Goal: Task Accomplishment & Management: Complete application form

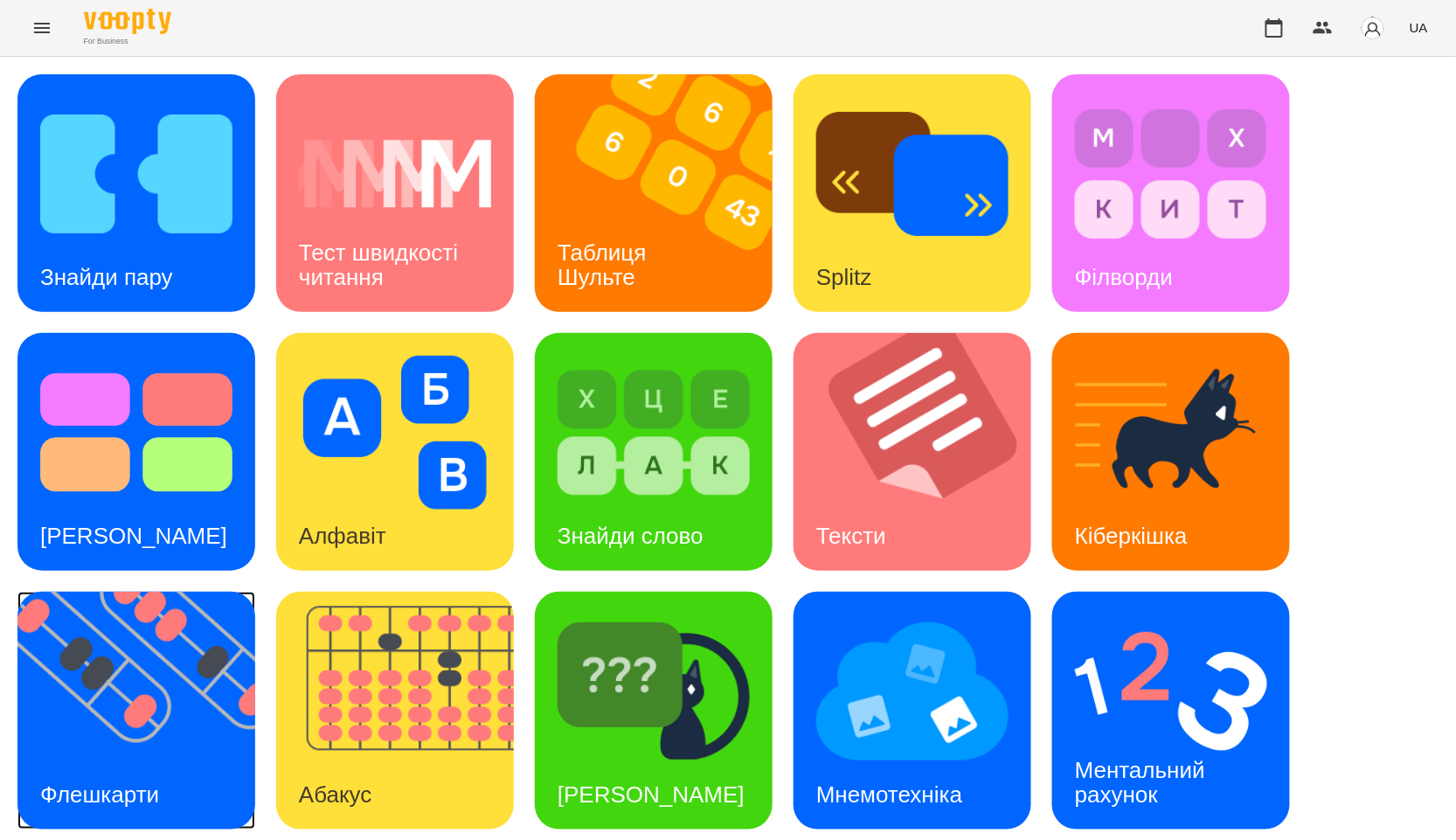
click at [198, 697] on img at bounding box center [147, 711] width 260 height 238
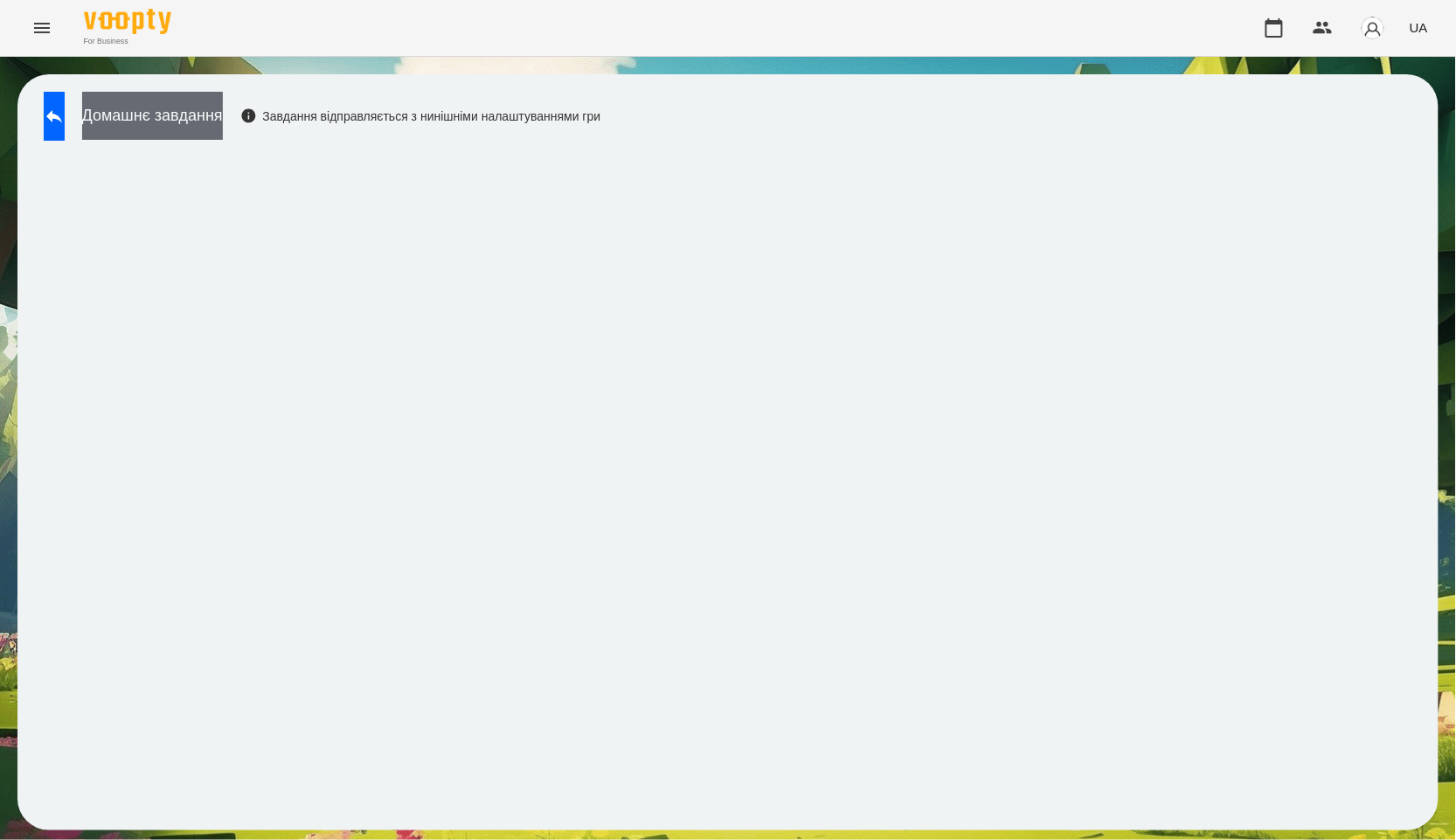
click at [186, 118] on button "Домашнє завдання" at bounding box center [153, 116] width 141 height 48
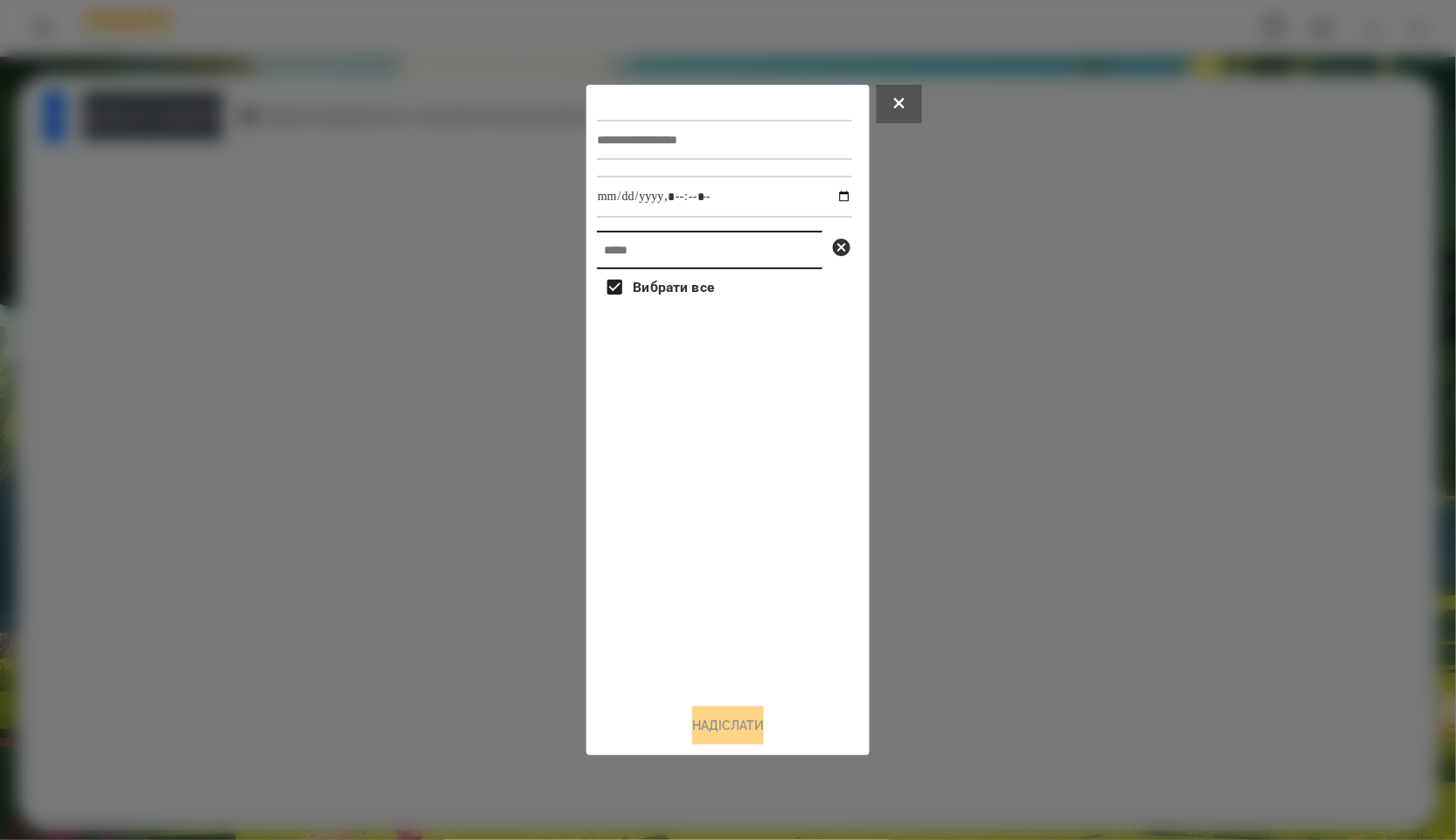
click at [670, 261] on input "text" at bounding box center [710, 250] width 226 height 39
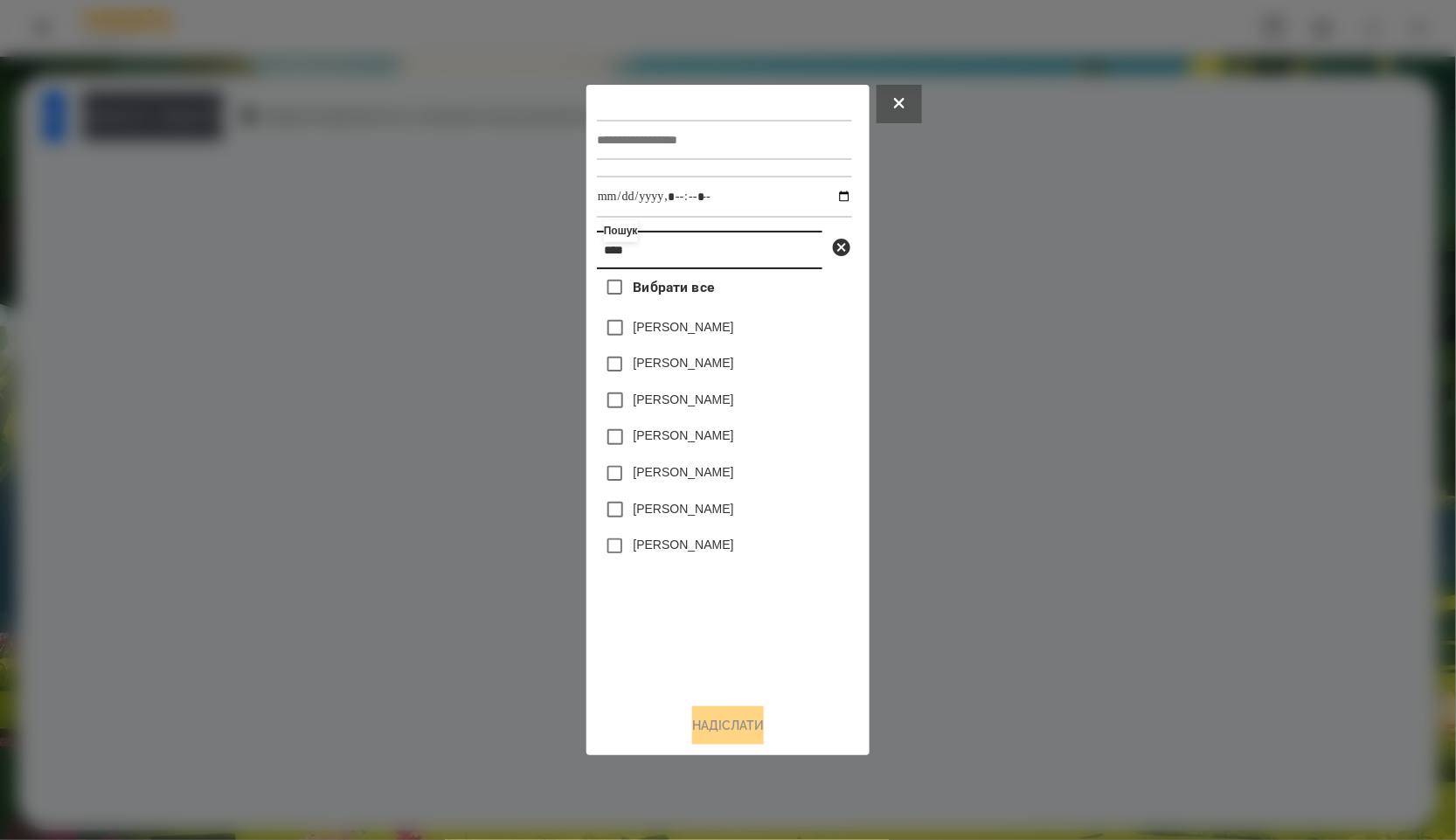
type input "*****"
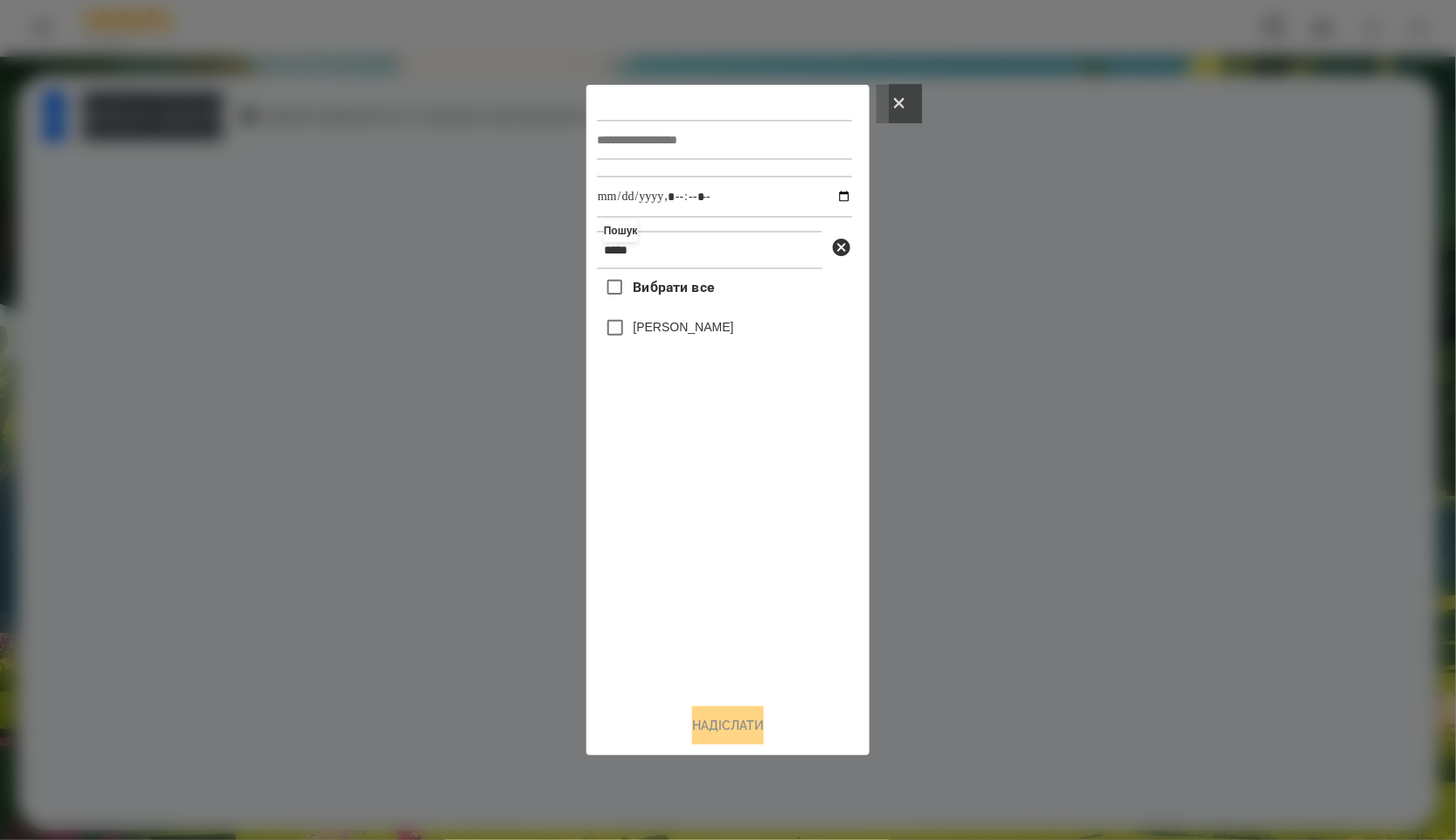
click at [922, 102] on button at bounding box center [899, 104] width 45 height 39
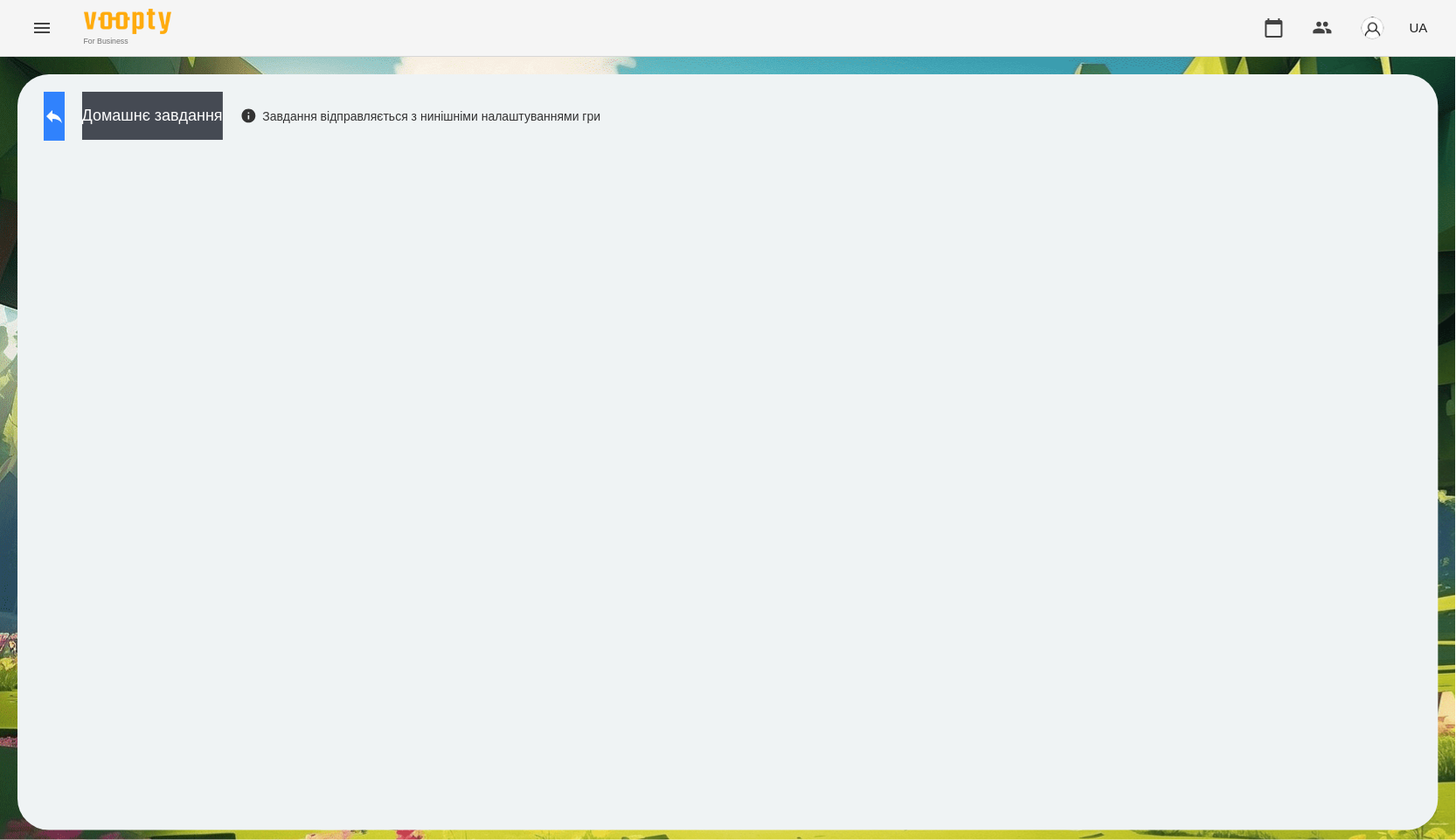
click at [65, 124] on icon at bounding box center [54, 117] width 21 height 21
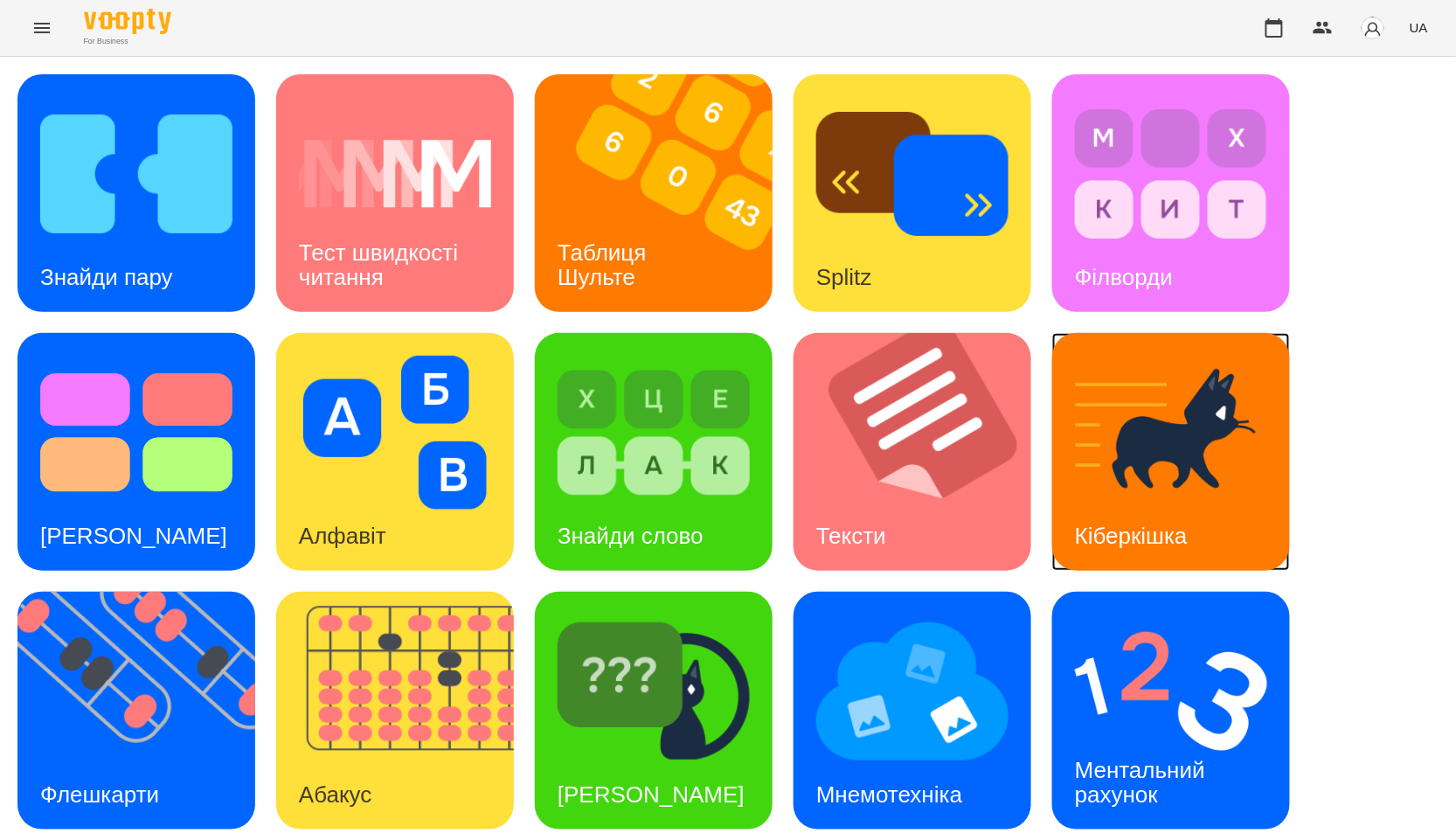
click at [1190, 465] on img at bounding box center [1170, 432] width 192 height 154
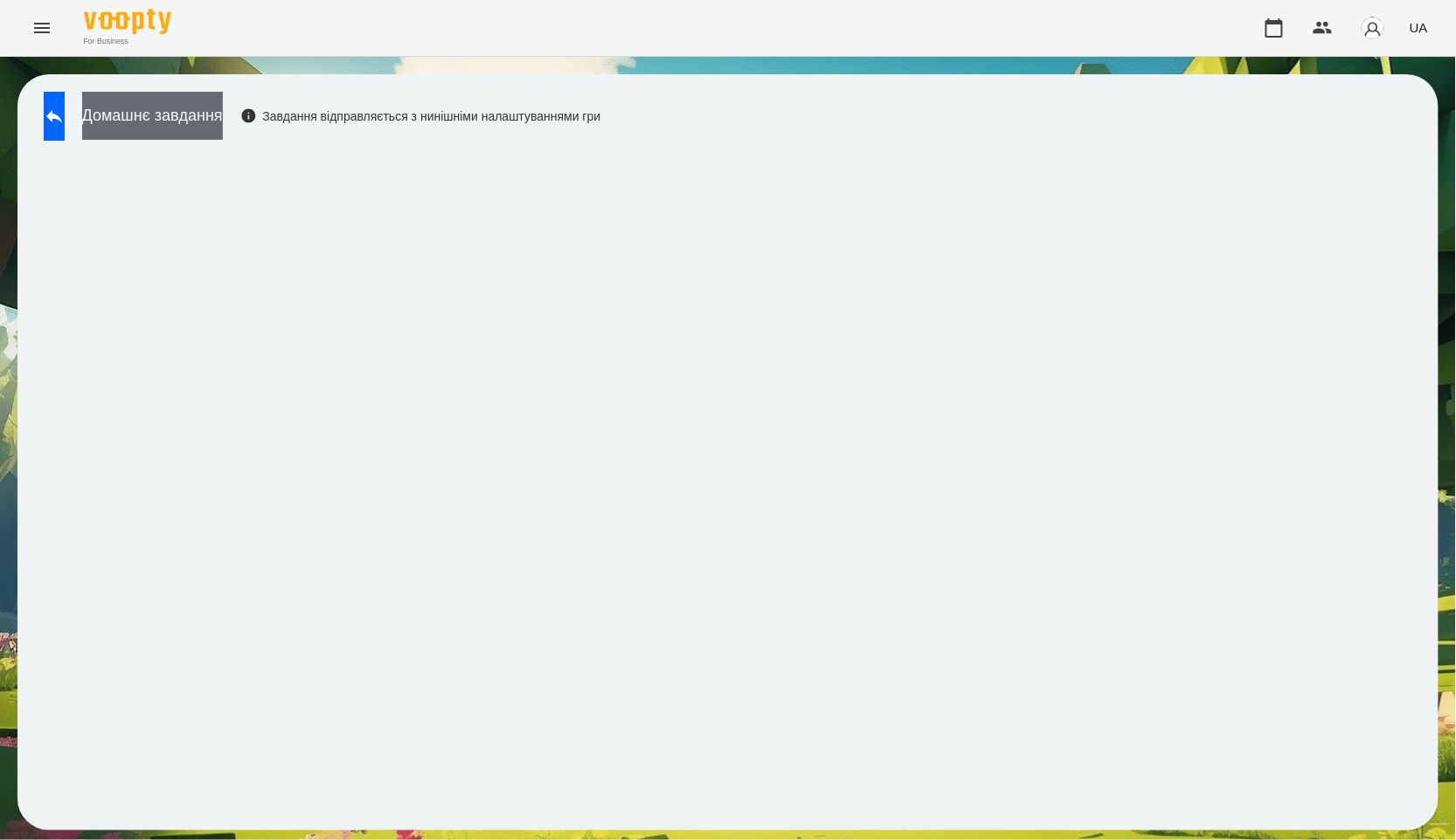
click at [217, 124] on button "Домашнє завдання" at bounding box center [153, 116] width 141 height 48
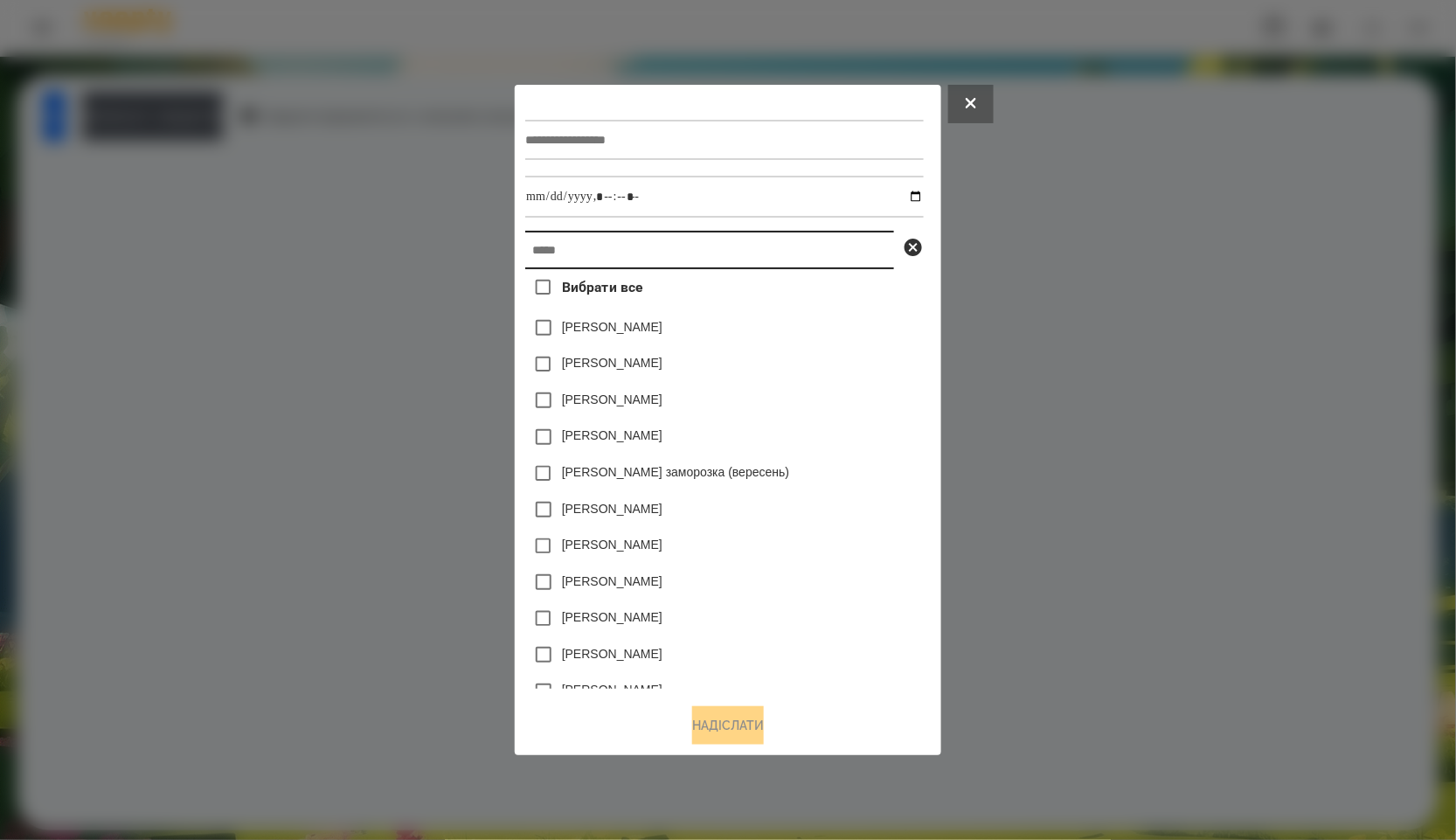
click at [668, 250] on input "text" at bounding box center [710, 250] width 369 height 39
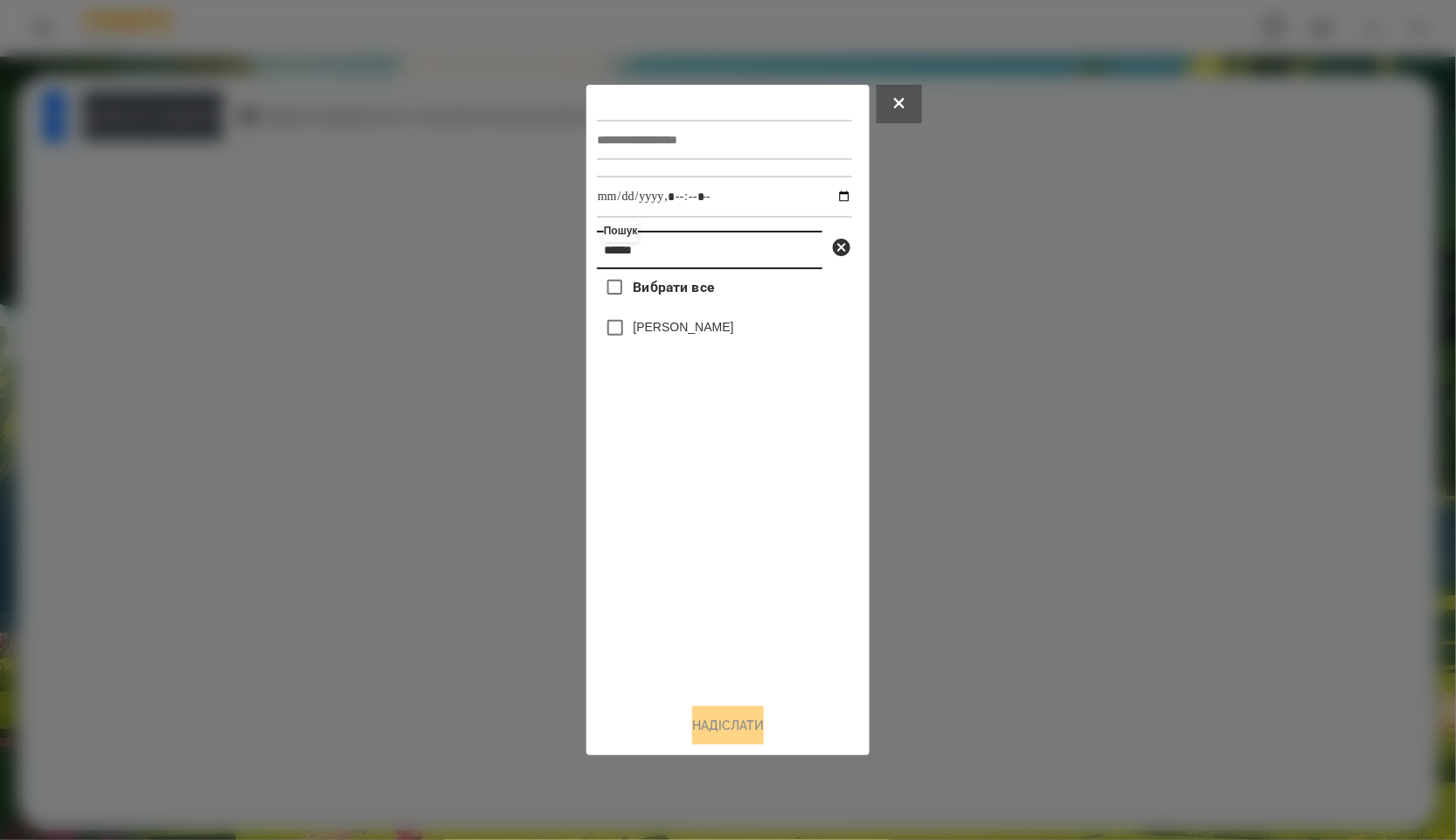
type input "******"
click at [675, 327] on label "[PERSON_NAME]" at bounding box center [684, 327] width 100 height 17
drag, startPoint x: 793, startPoint y: 327, endPoint x: 640, endPoint y: 328, distance: 153.0
click at [640, 328] on div "[PERSON_NAME]" at bounding box center [724, 327] width 255 height 37
click at [638, 328] on label "[PERSON_NAME]" at bounding box center [684, 327] width 100 height 17
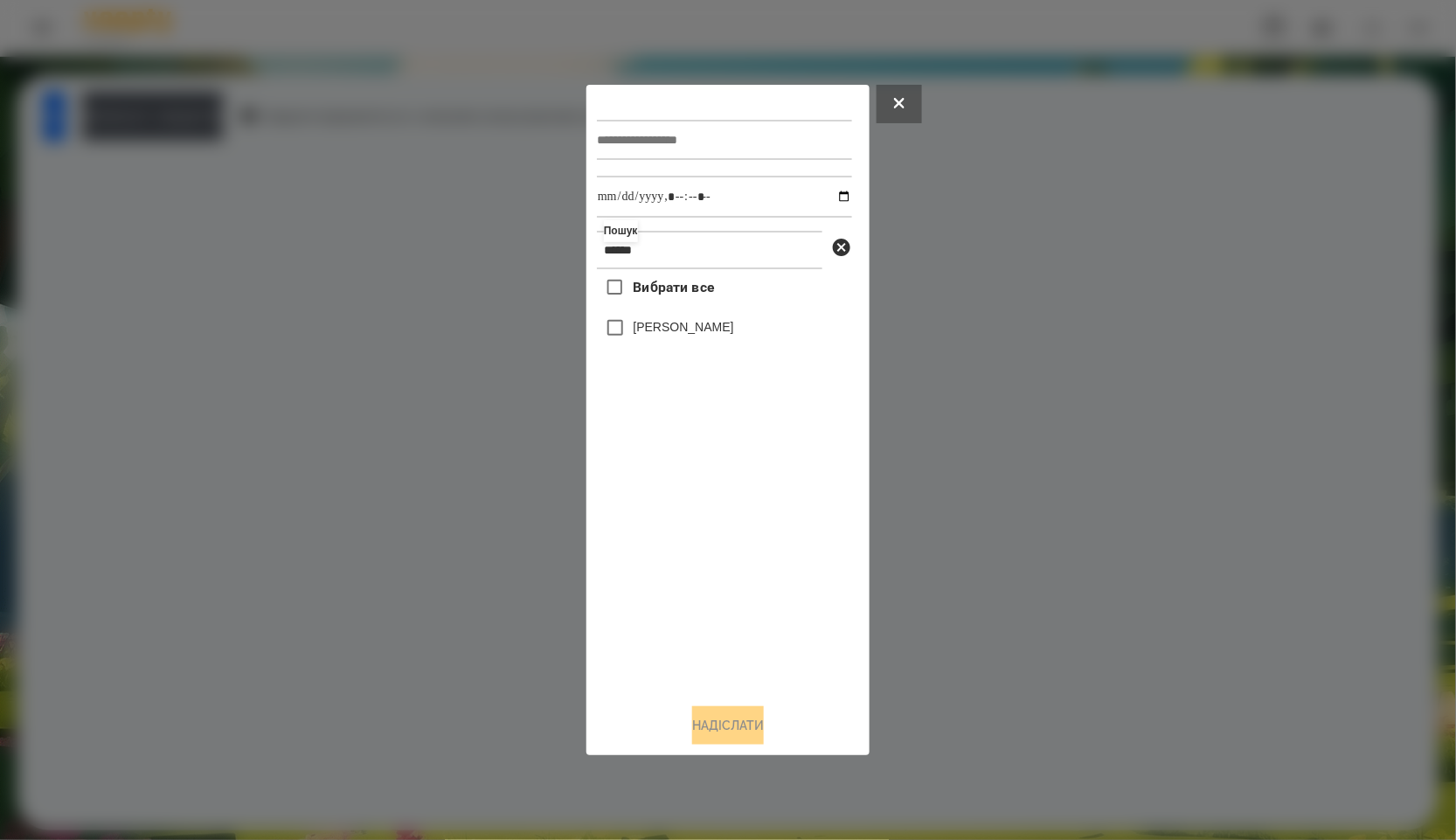
click at [666, 325] on label "[PERSON_NAME]" at bounding box center [684, 327] width 100 height 17
drag, startPoint x: 814, startPoint y: 330, endPoint x: 635, endPoint y: 325, distance: 179.1
click at [635, 325] on div "[PERSON_NAME]" at bounding box center [724, 327] width 255 height 37
copy label "[PERSON_NAME]"
click at [710, 137] on input "text" at bounding box center [724, 140] width 255 height 41
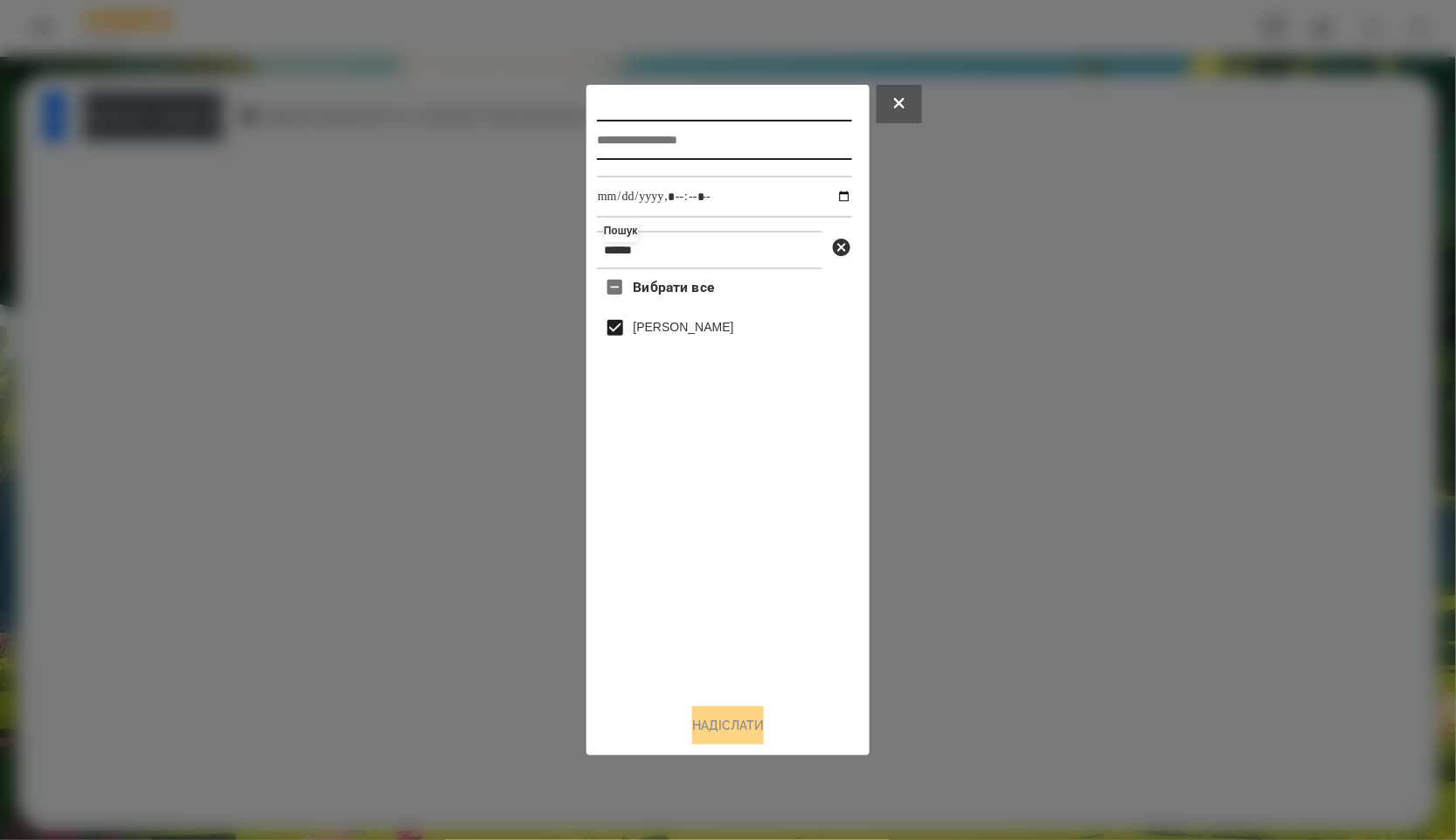
paste input "**********"
type input "**********"
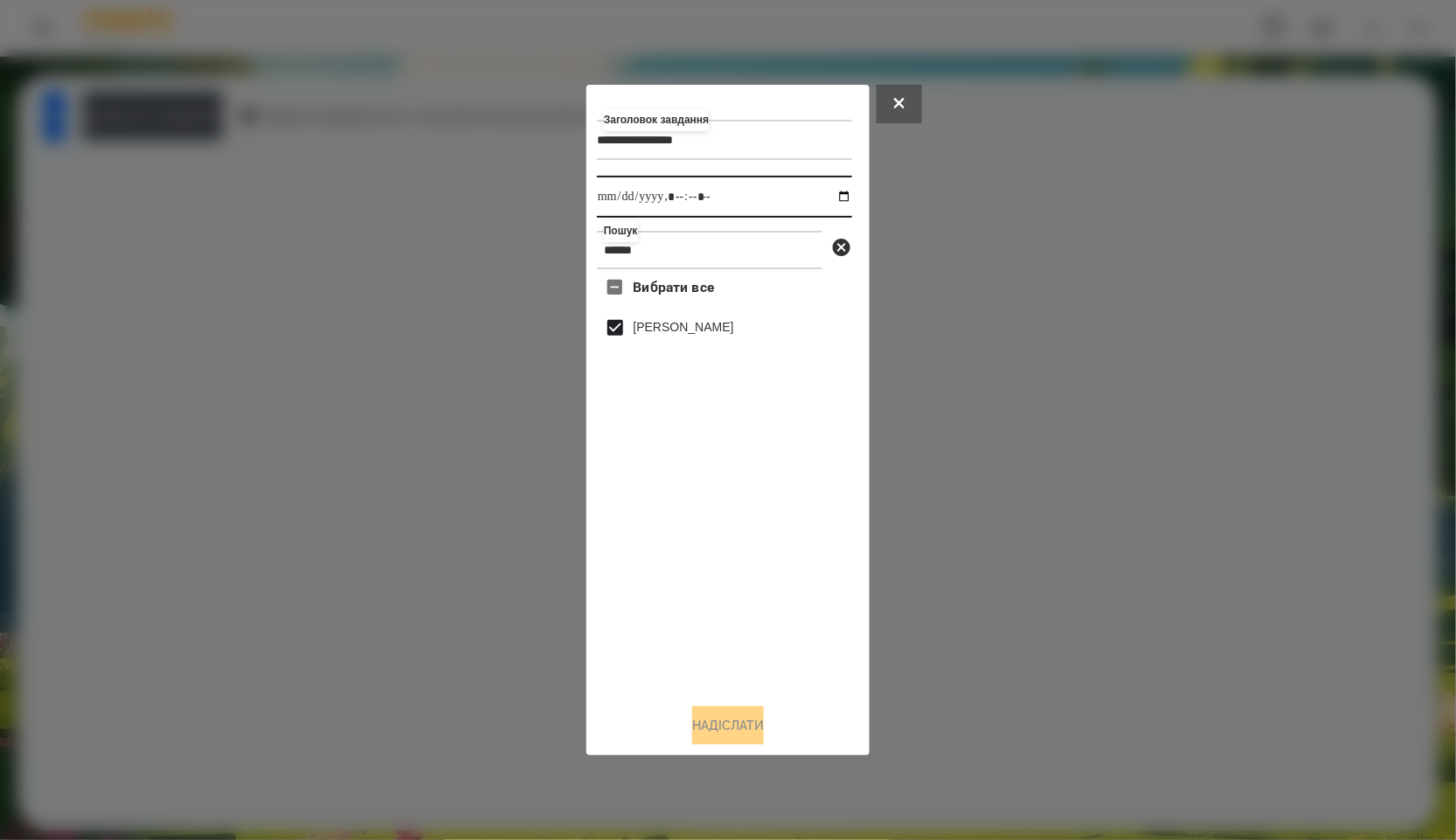
click at [722, 193] on input "datetime-local" at bounding box center [724, 196] width 255 height 42
click at [825, 195] on input "datetime-local" at bounding box center [724, 196] width 255 height 42
click at [725, 555] on div "Вибрати все [PERSON_NAME]" at bounding box center [724, 479] width 255 height 420
click at [715, 263] on input "******" at bounding box center [710, 250] width 226 height 39
click at [835, 191] on input "datetime-local" at bounding box center [724, 196] width 255 height 42
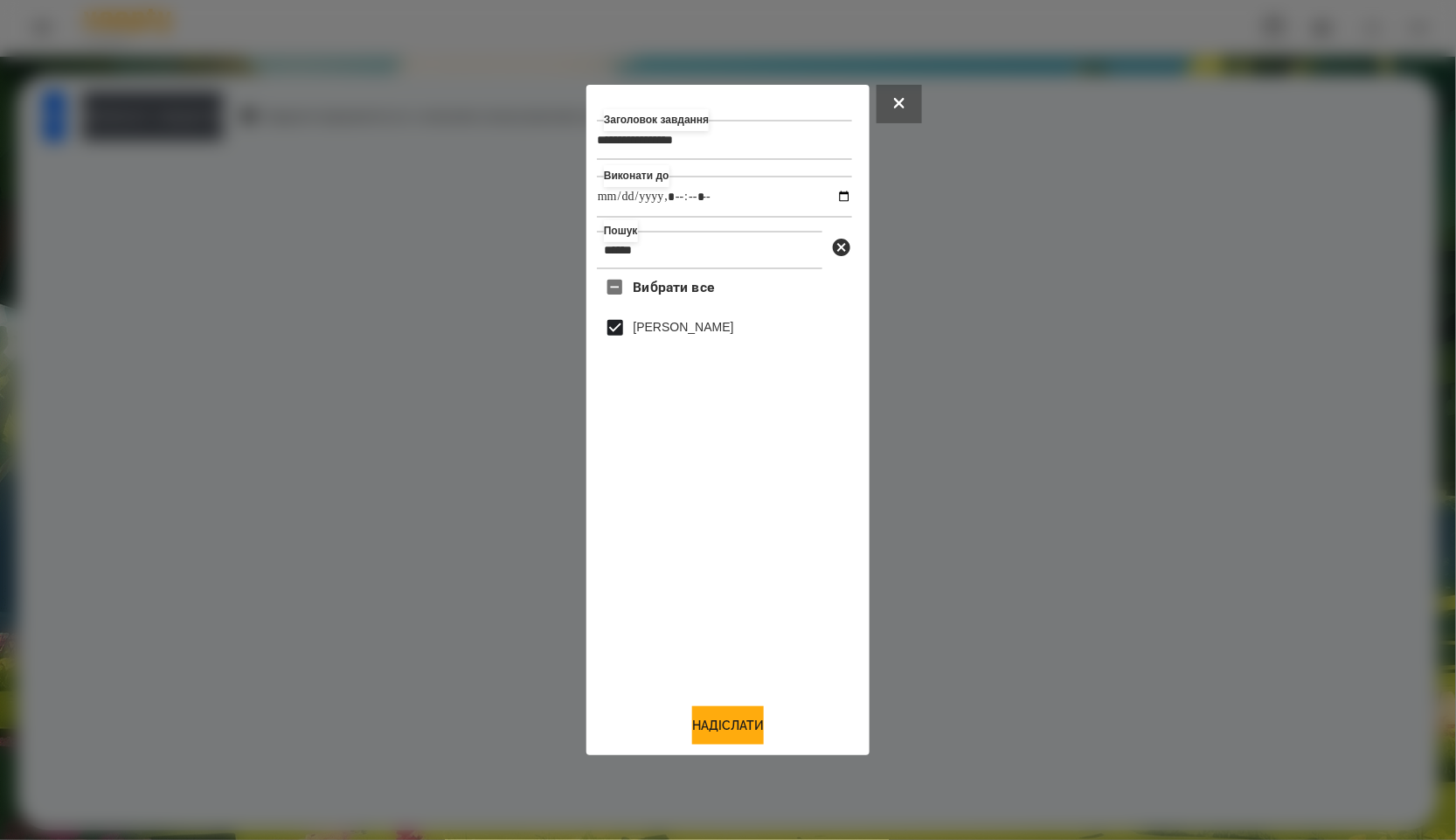
type input "**********"
click at [798, 495] on div "Вибрати все [PERSON_NAME]" at bounding box center [724, 479] width 255 height 420
click at [741, 742] on button "Надіслати" at bounding box center [728, 725] width 71 height 39
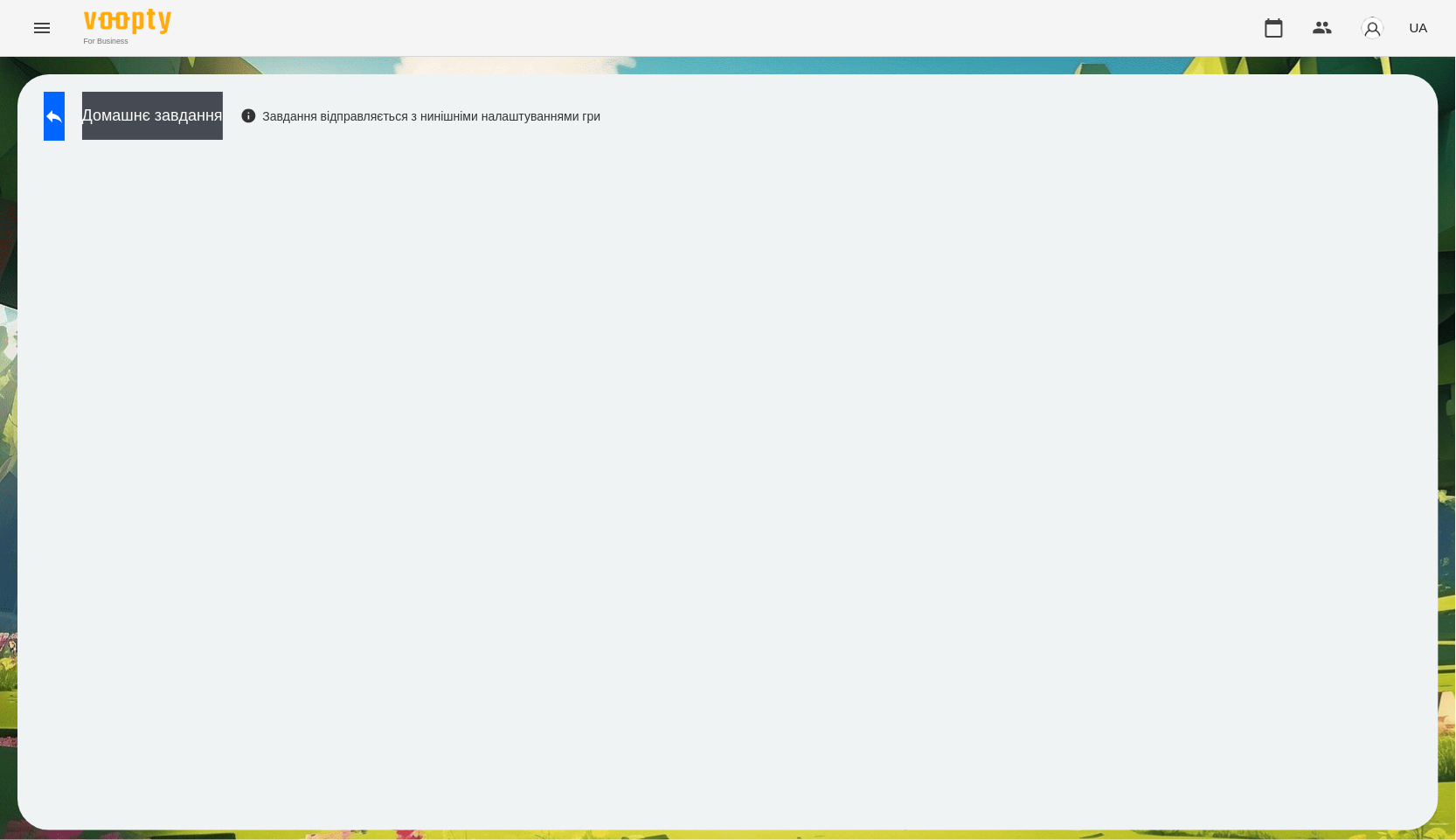
drag, startPoint x: 60, startPoint y: 116, endPoint x: 206, endPoint y: 15, distance: 177.5
click at [60, 116] on button at bounding box center [54, 116] width 21 height 49
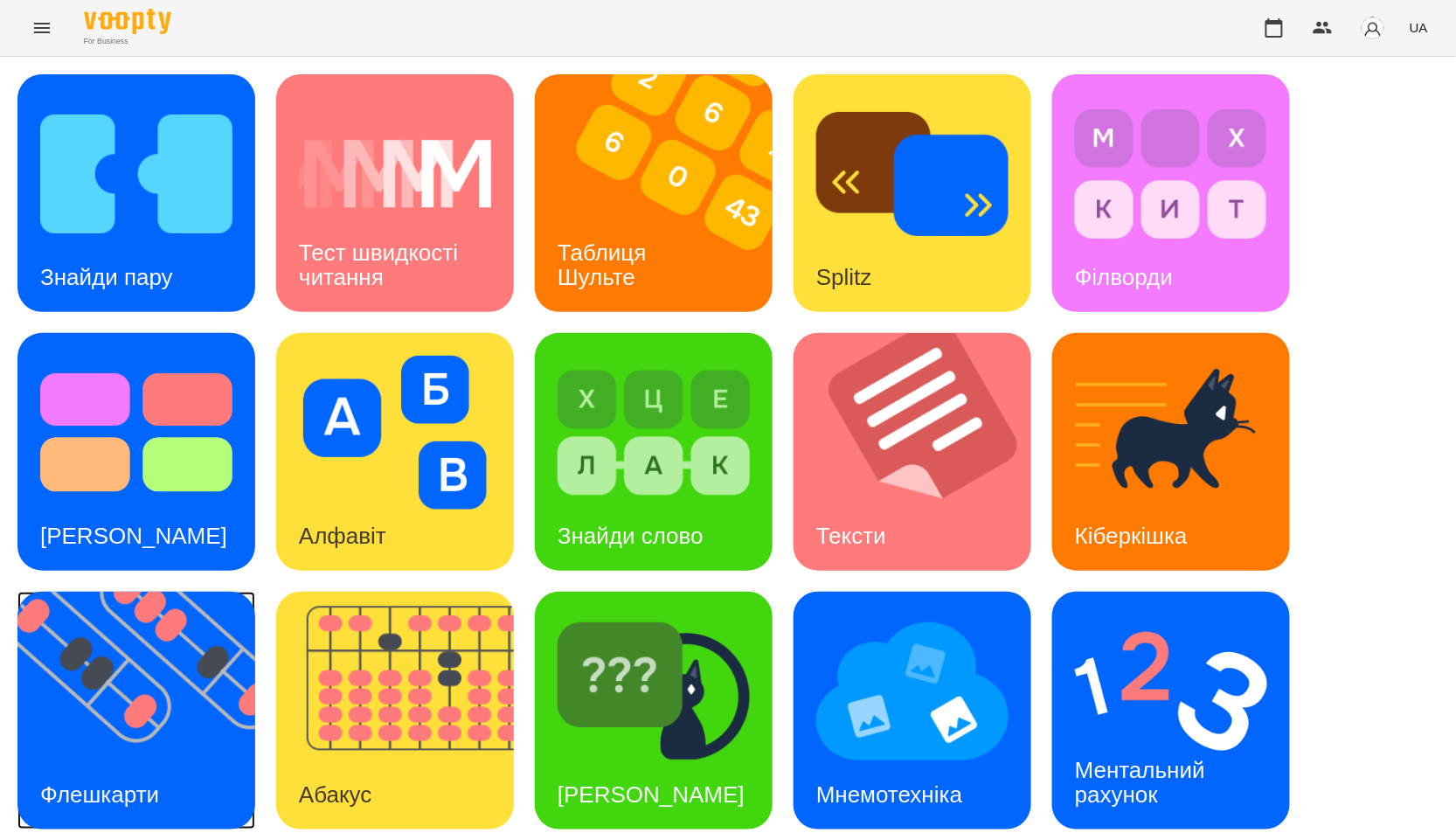
click at [208, 705] on img at bounding box center [147, 711] width 260 height 238
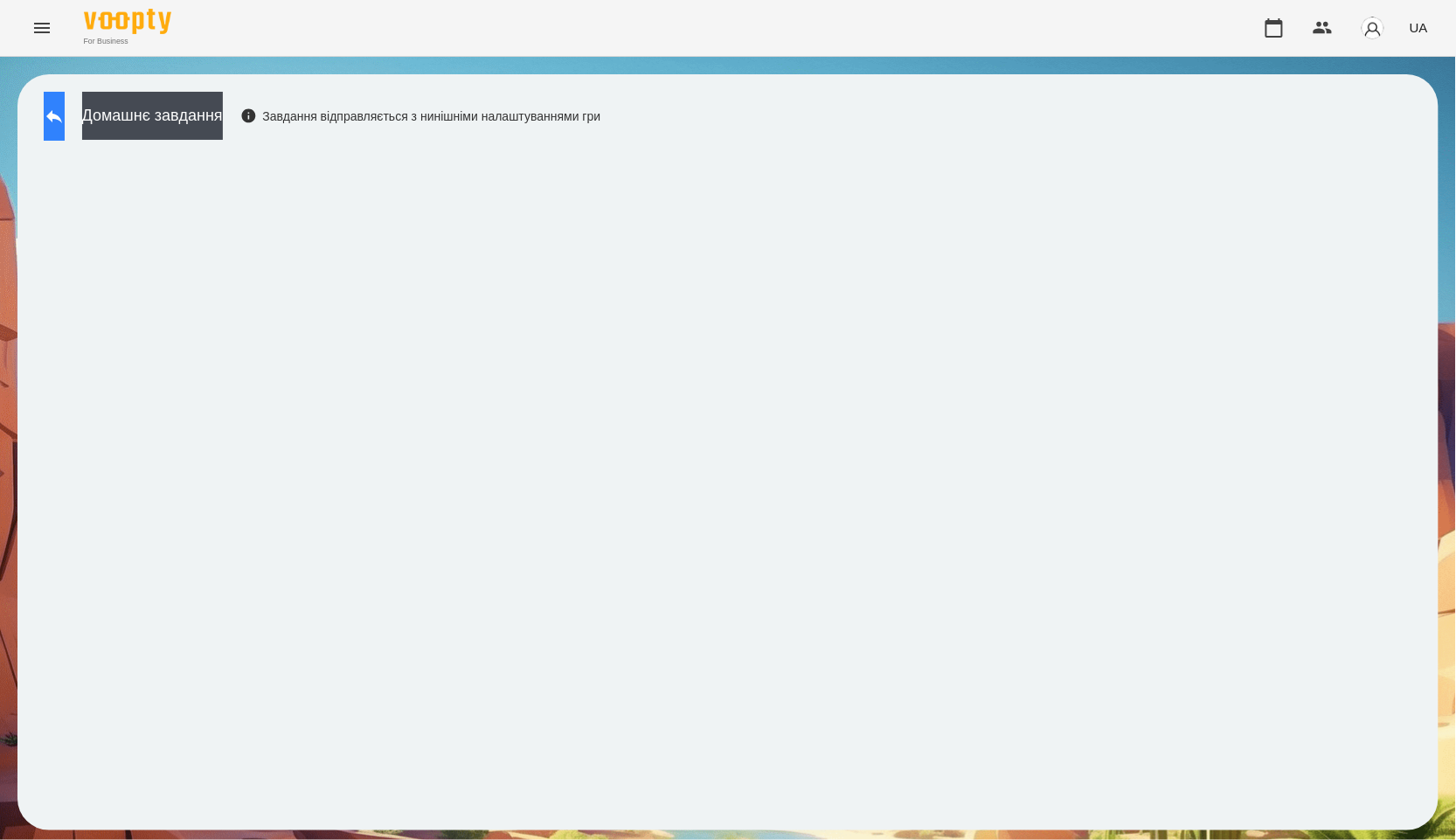
click at [65, 129] on button at bounding box center [54, 116] width 21 height 49
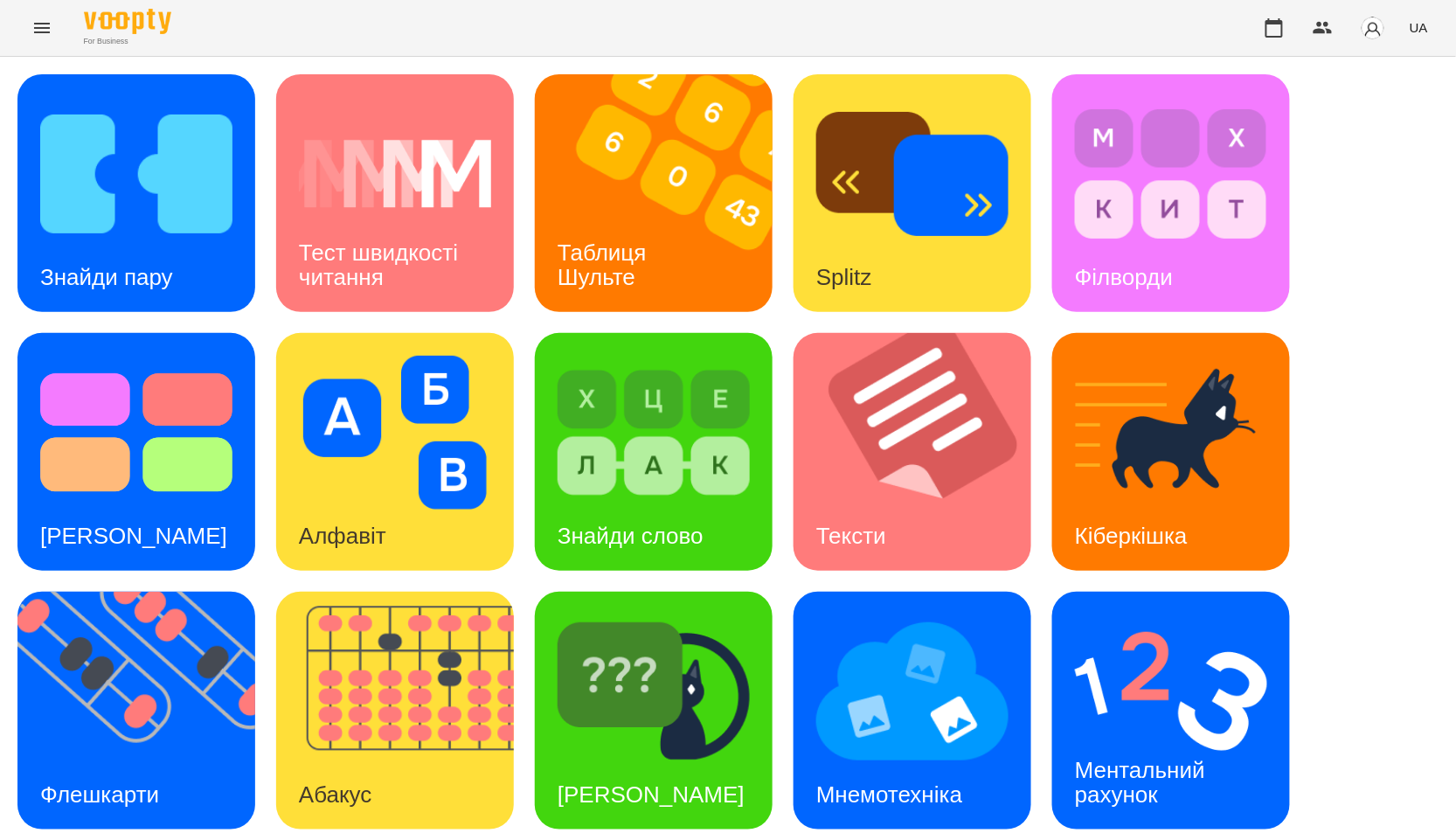
scroll to position [265, 0]
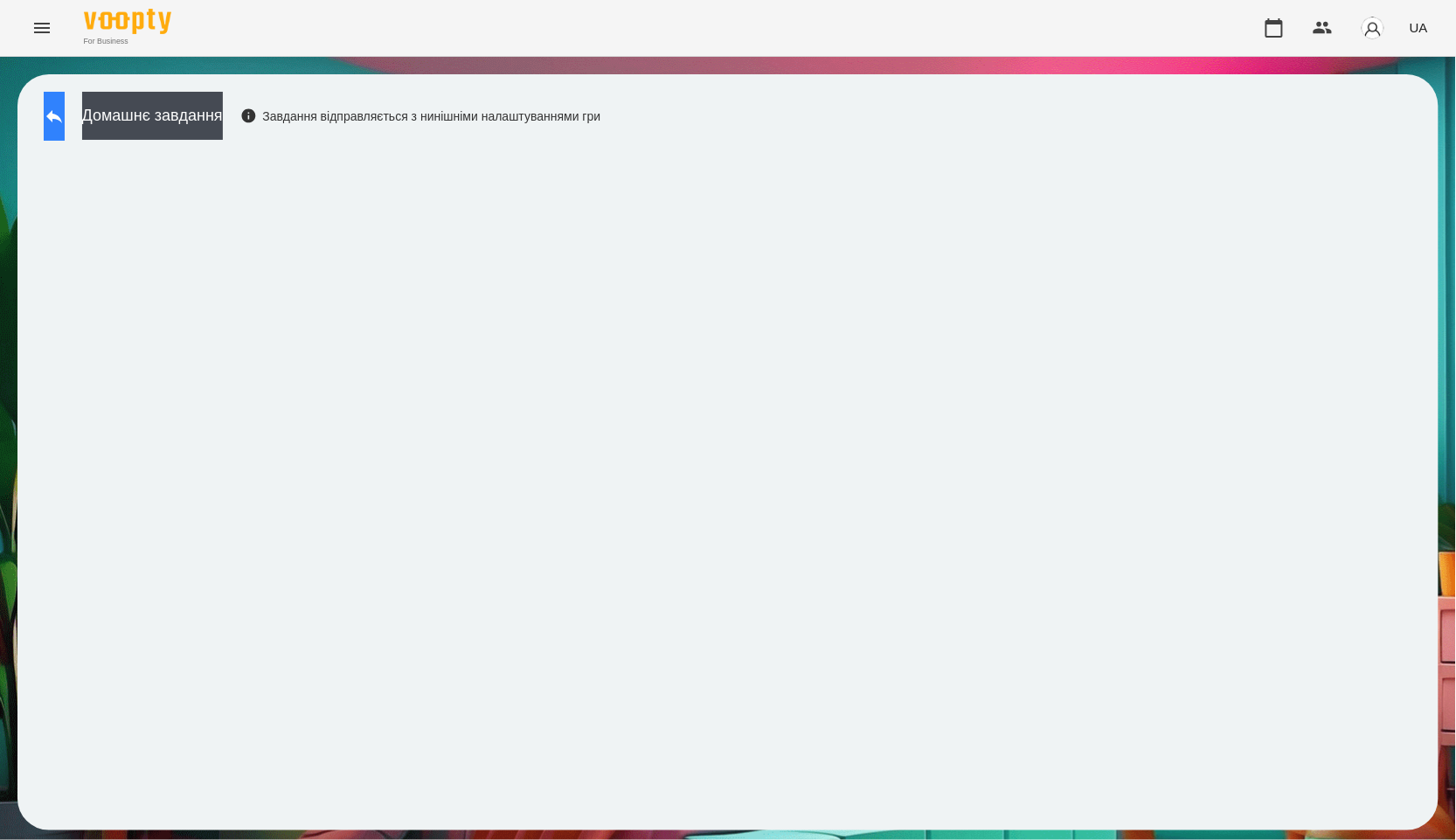
click at [65, 110] on icon at bounding box center [54, 117] width 21 height 21
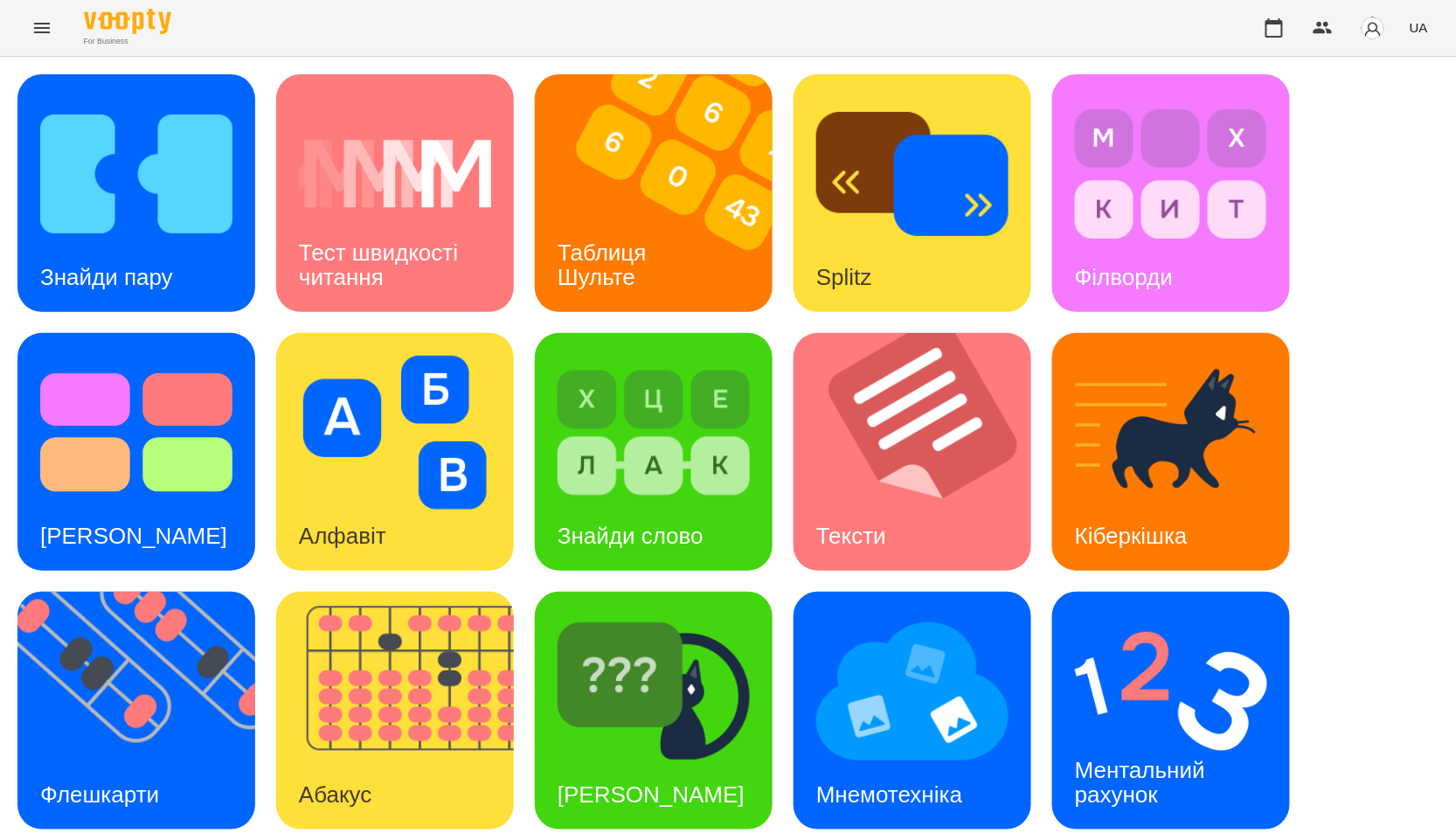
scroll to position [265, 0]
click at [924, 761] on div "Мнемотехніка" at bounding box center [889, 796] width 191 height 70
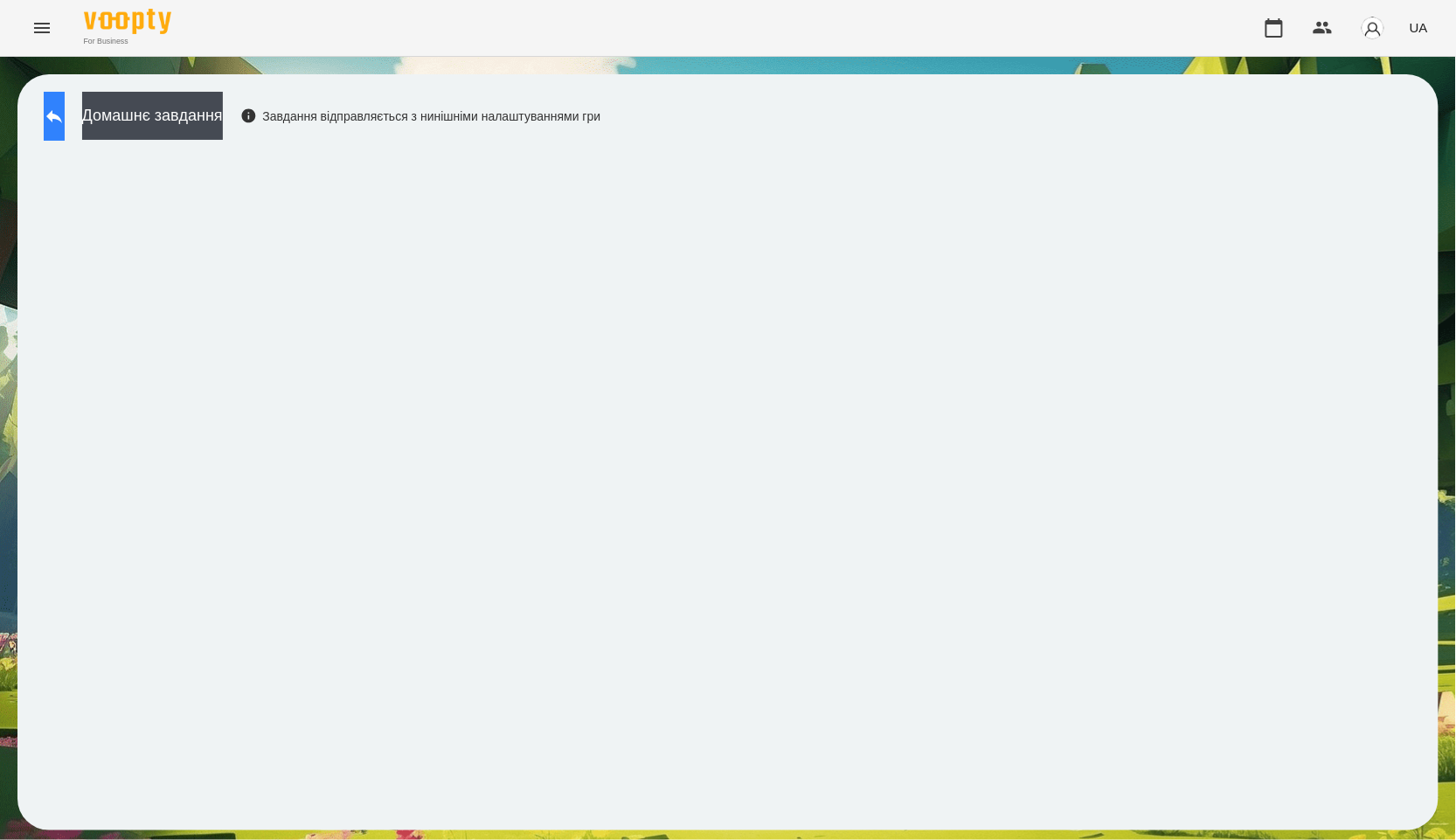
click at [53, 112] on button at bounding box center [54, 116] width 21 height 49
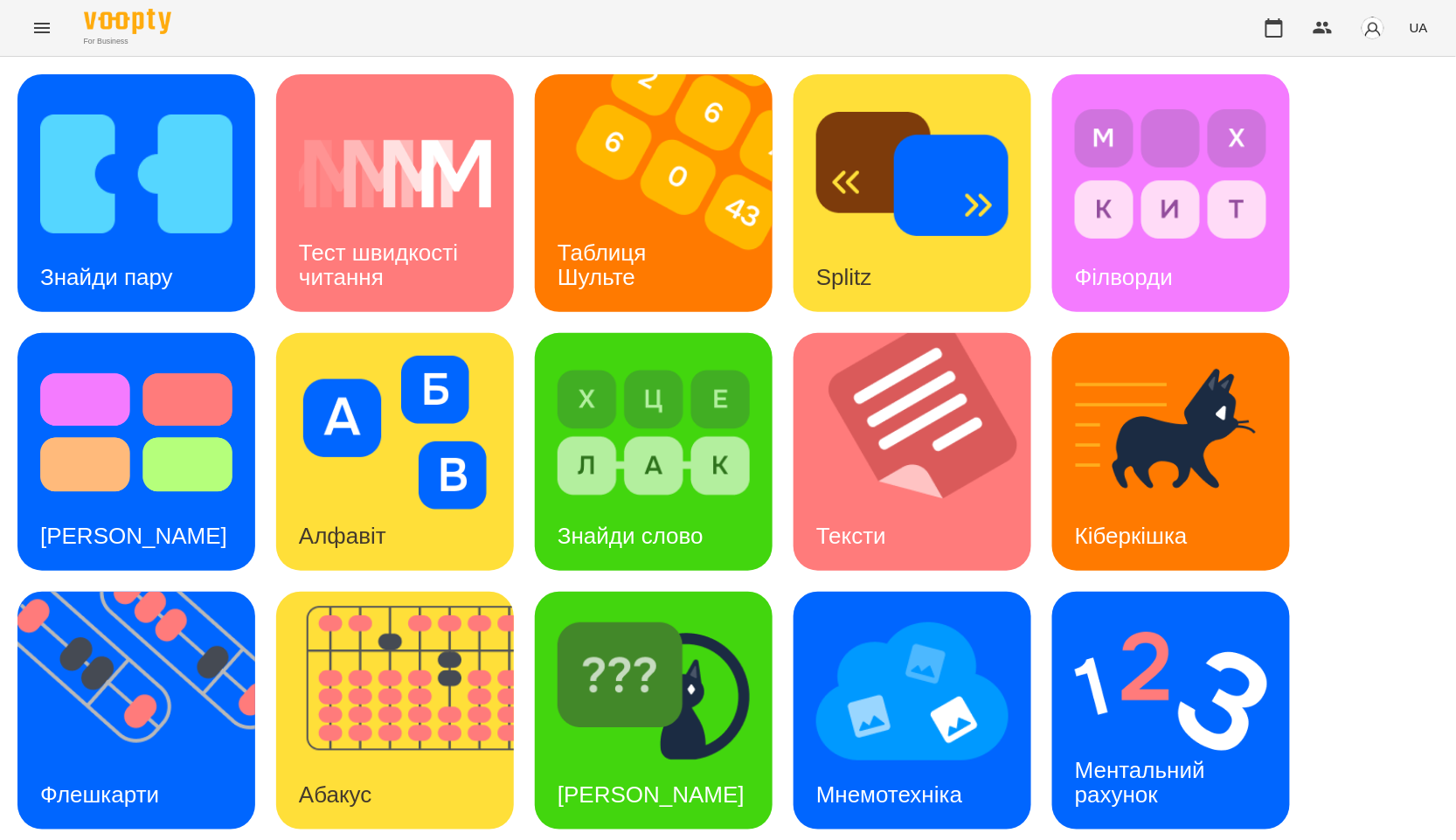
scroll to position [265, 0]
click at [1199, 614] on img at bounding box center [1170, 690] width 192 height 154
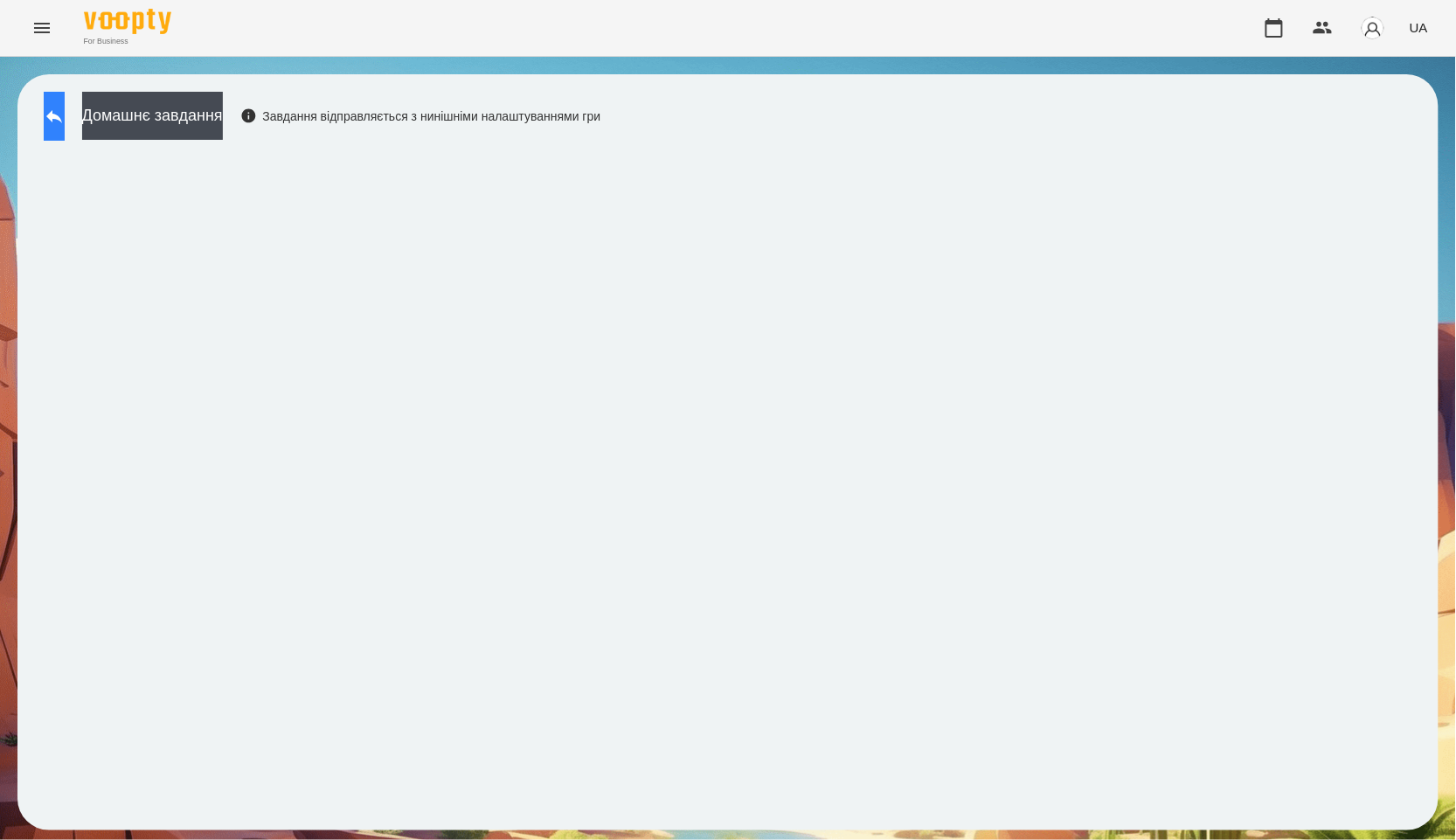
click at [52, 117] on button at bounding box center [54, 116] width 21 height 49
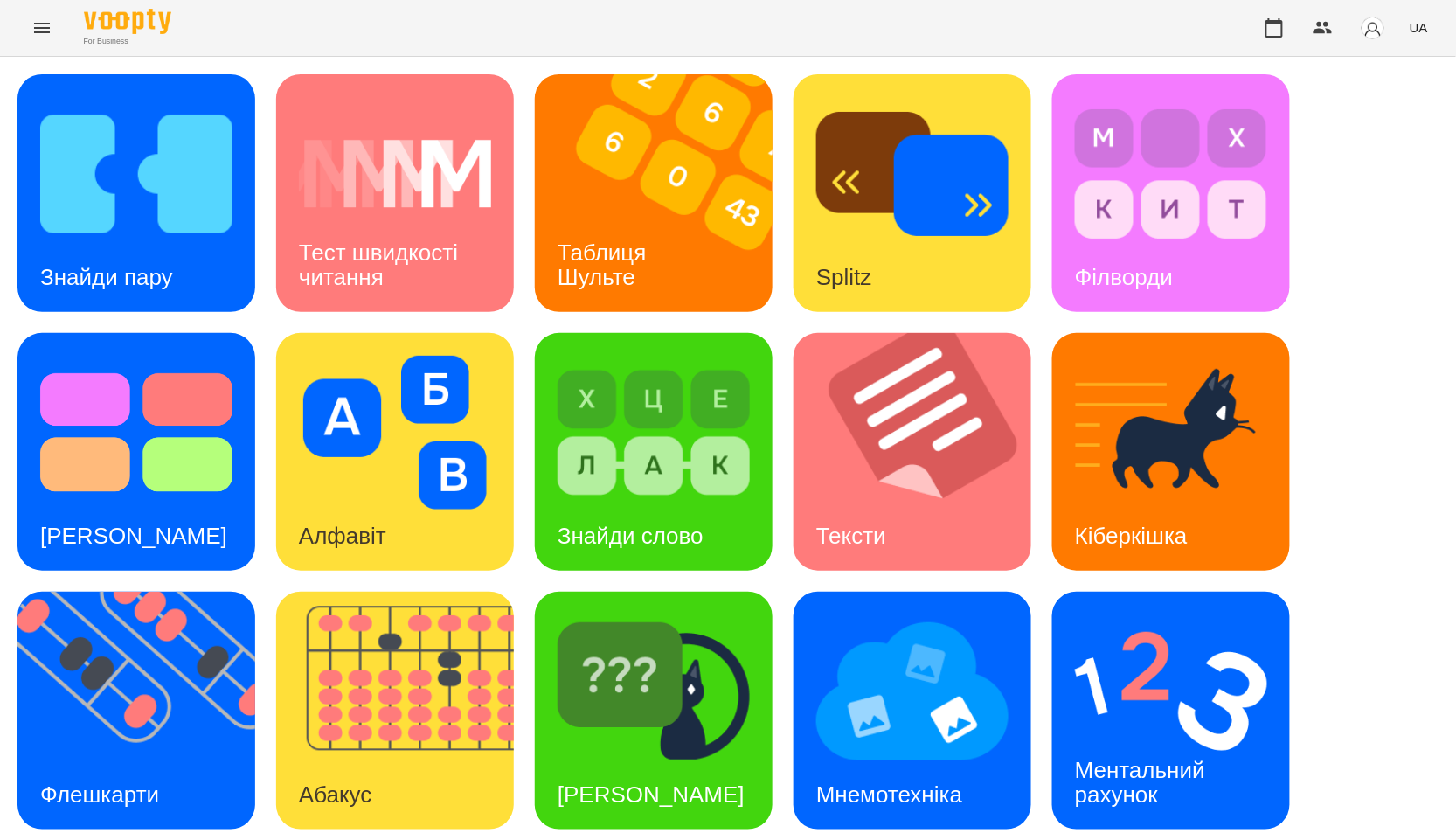
scroll to position [265, 0]
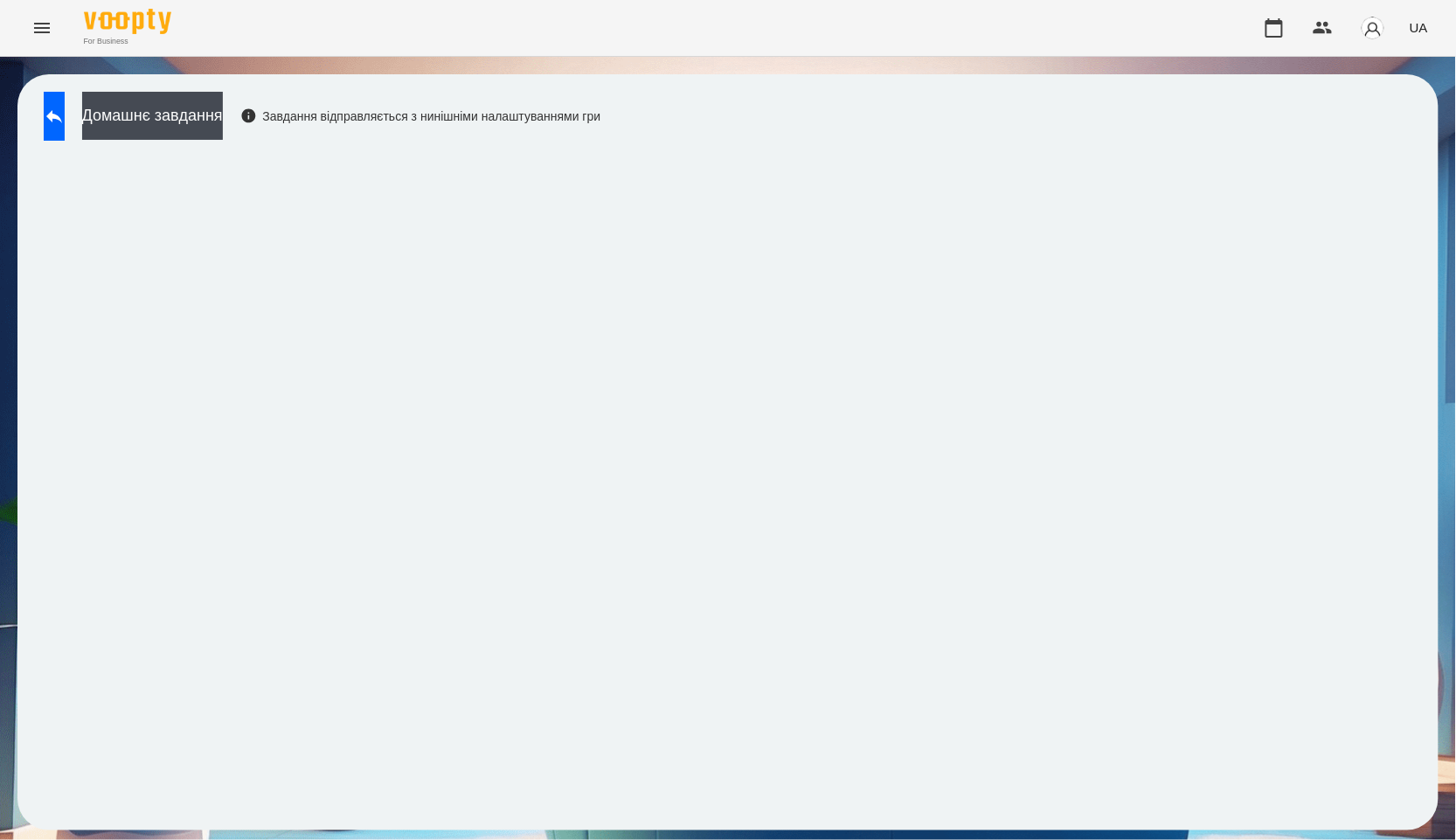
click at [0, 348] on div "Домашнє завдання Завдання відправляється з нинішніми налаштуваннями гри" at bounding box center [728, 452] width 1456 height 791
click at [207, 128] on button "Домашнє завдання" at bounding box center [153, 116] width 141 height 48
drag, startPoint x: 235, startPoint y: 118, endPoint x: 193, endPoint y: 111, distance: 42.6
click at [223, 117] on button "Домашнє завдання" at bounding box center [153, 116] width 141 height 48
click at [193, 111] on button "Домашнє завдання" at bounding box center [153, 116] width 141 height 48
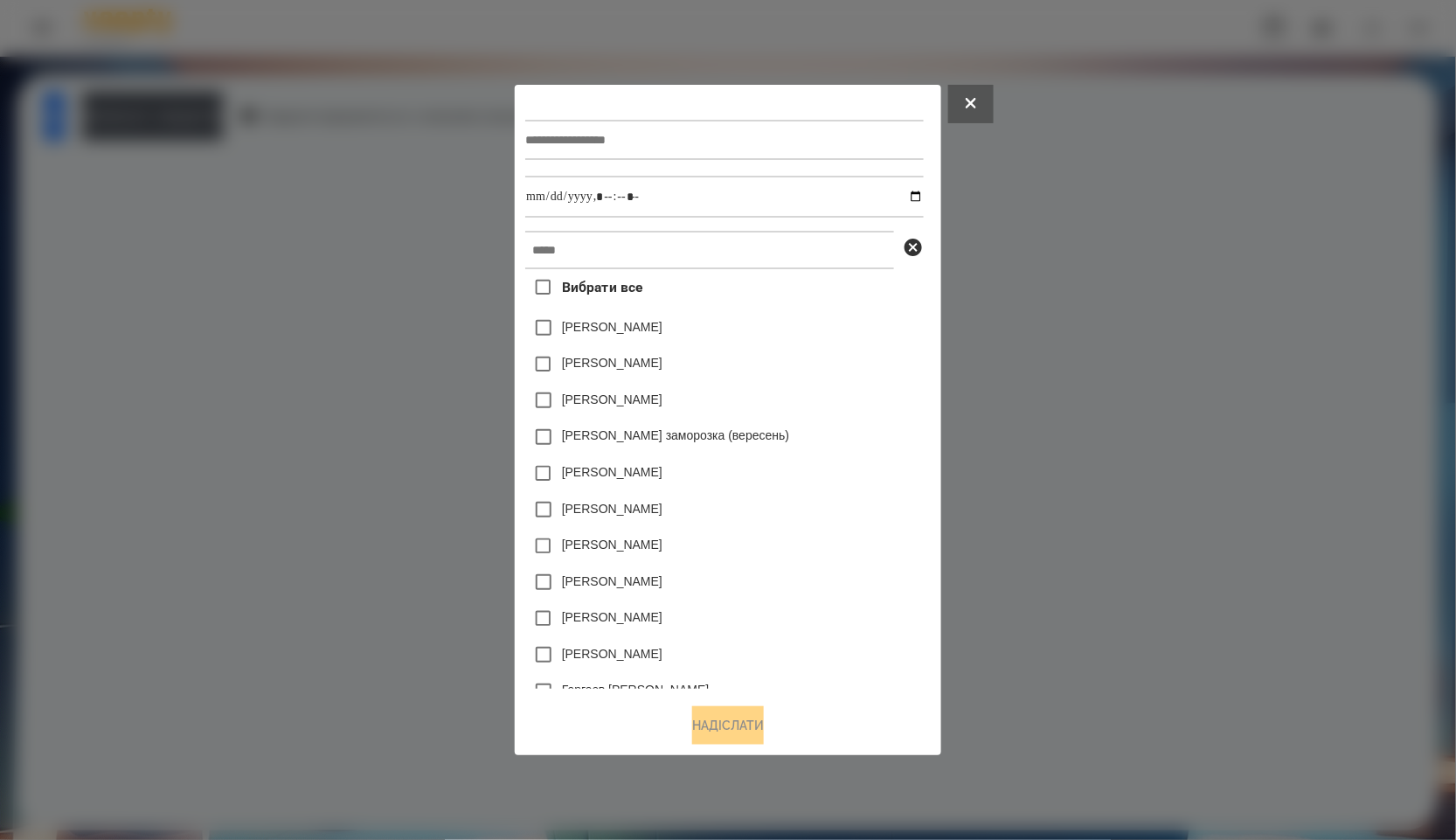
drag, startPoint x: 193, startPoint y: 111, endPoint x: 70, endPoint y: 118, distance: 123.2
click at [216, 120] on div at bounding box center [728, 420] width 1456 height 840
click at [62, 118] on icon at bounding box center [54, 117] width 15 height 14
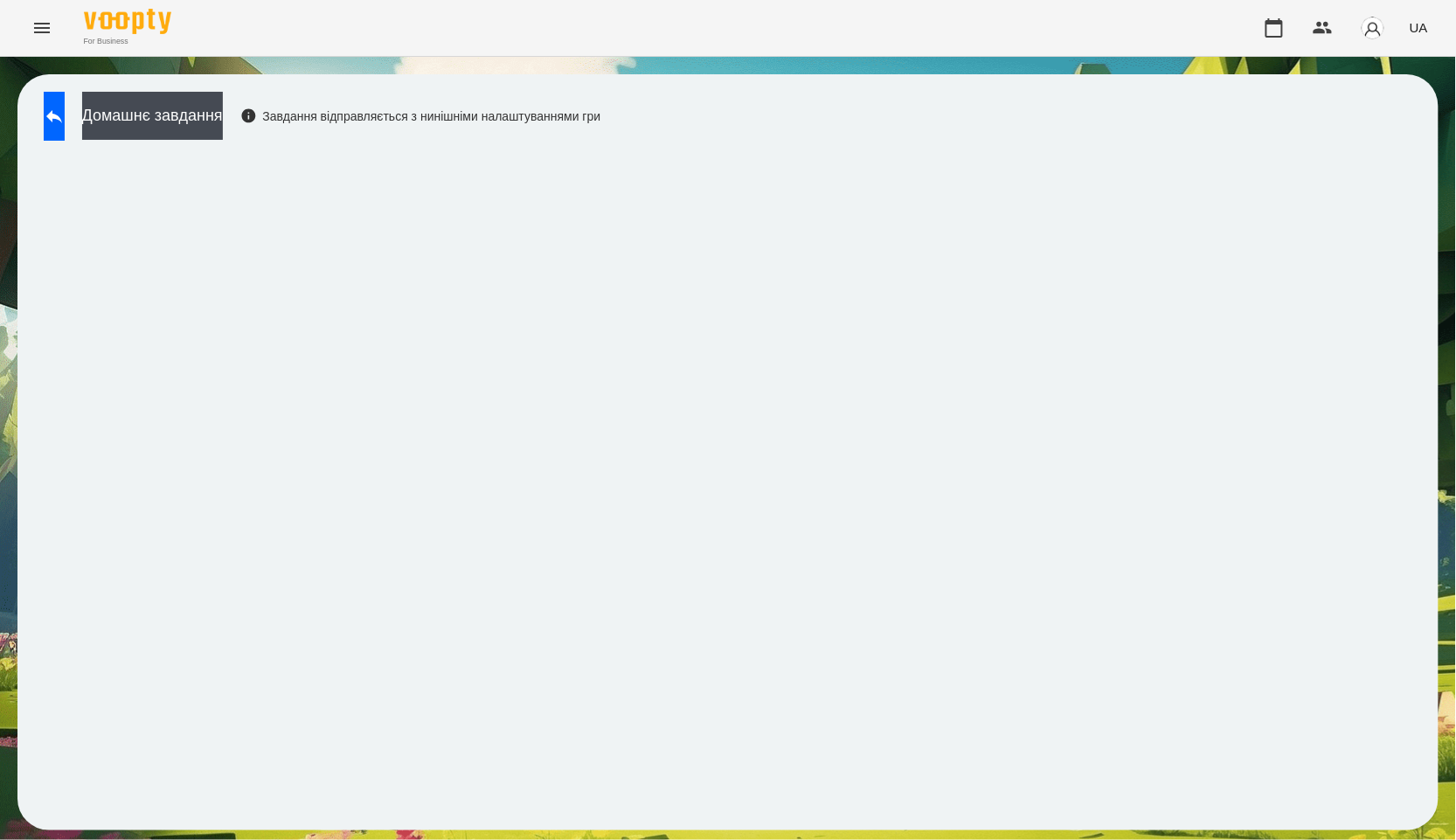
drag, startPoint x: 70, startPoint y: 125, endPoint x: 1449, endPoint y: 256, distance: 1385.2
click at [65, 125] on icon at bounding box center [54, 117] width 21 height 21
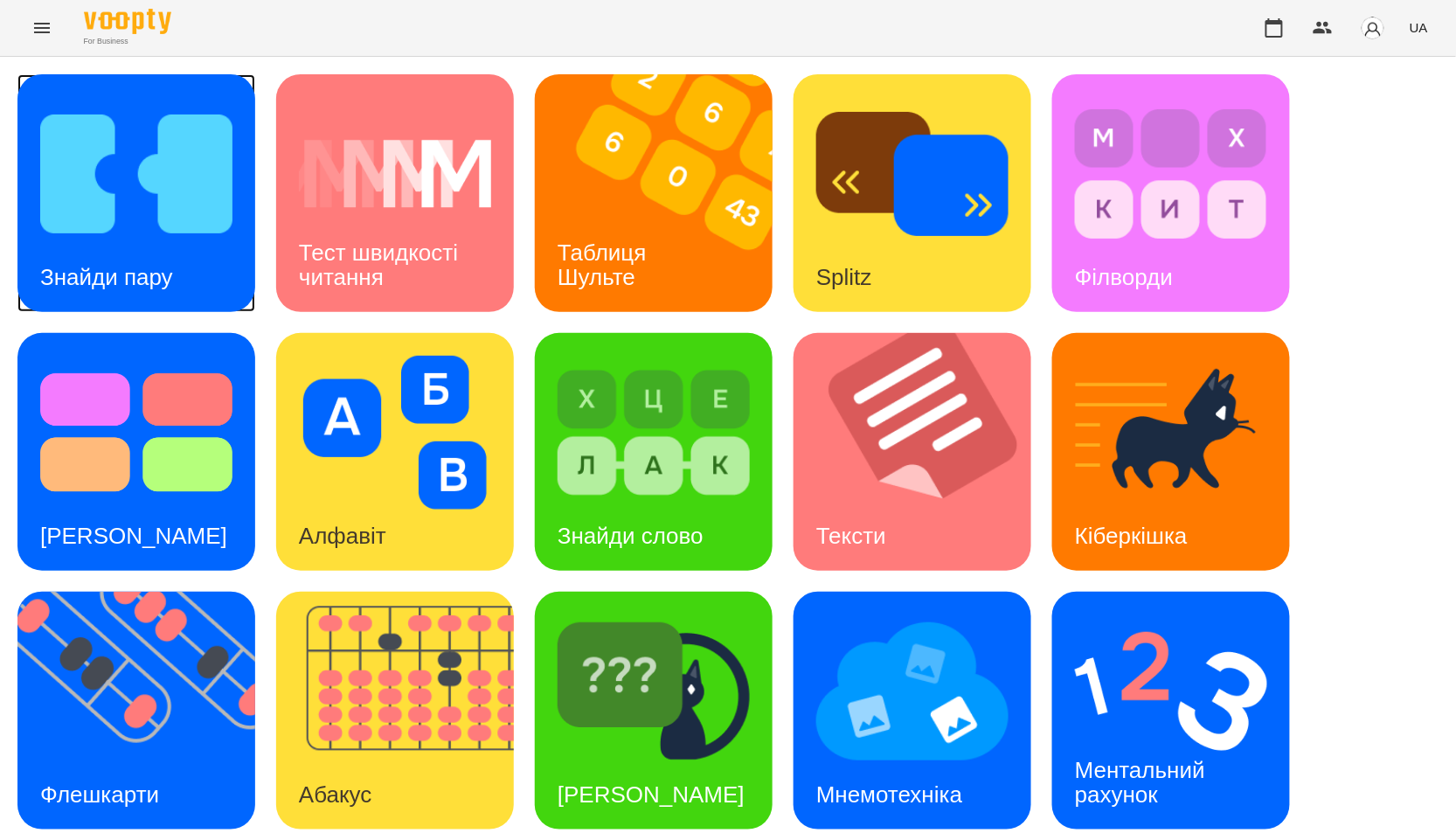
click at [135, 260] on div "Знайди пару" at bounding box center [106, 278] width 179 height 70
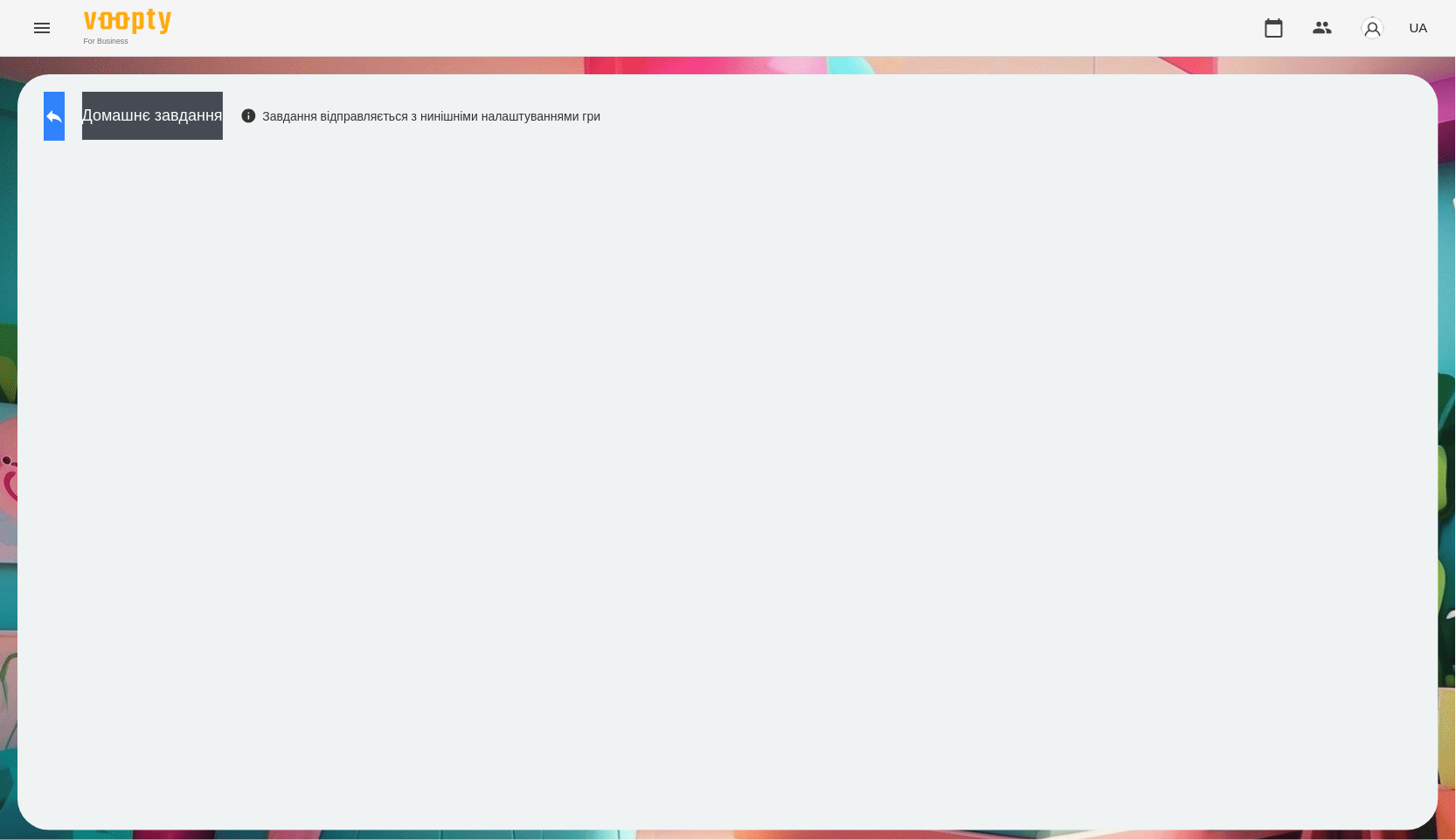
click at [65, 131] on button at bounding box center [54, 116] width 21 height 49
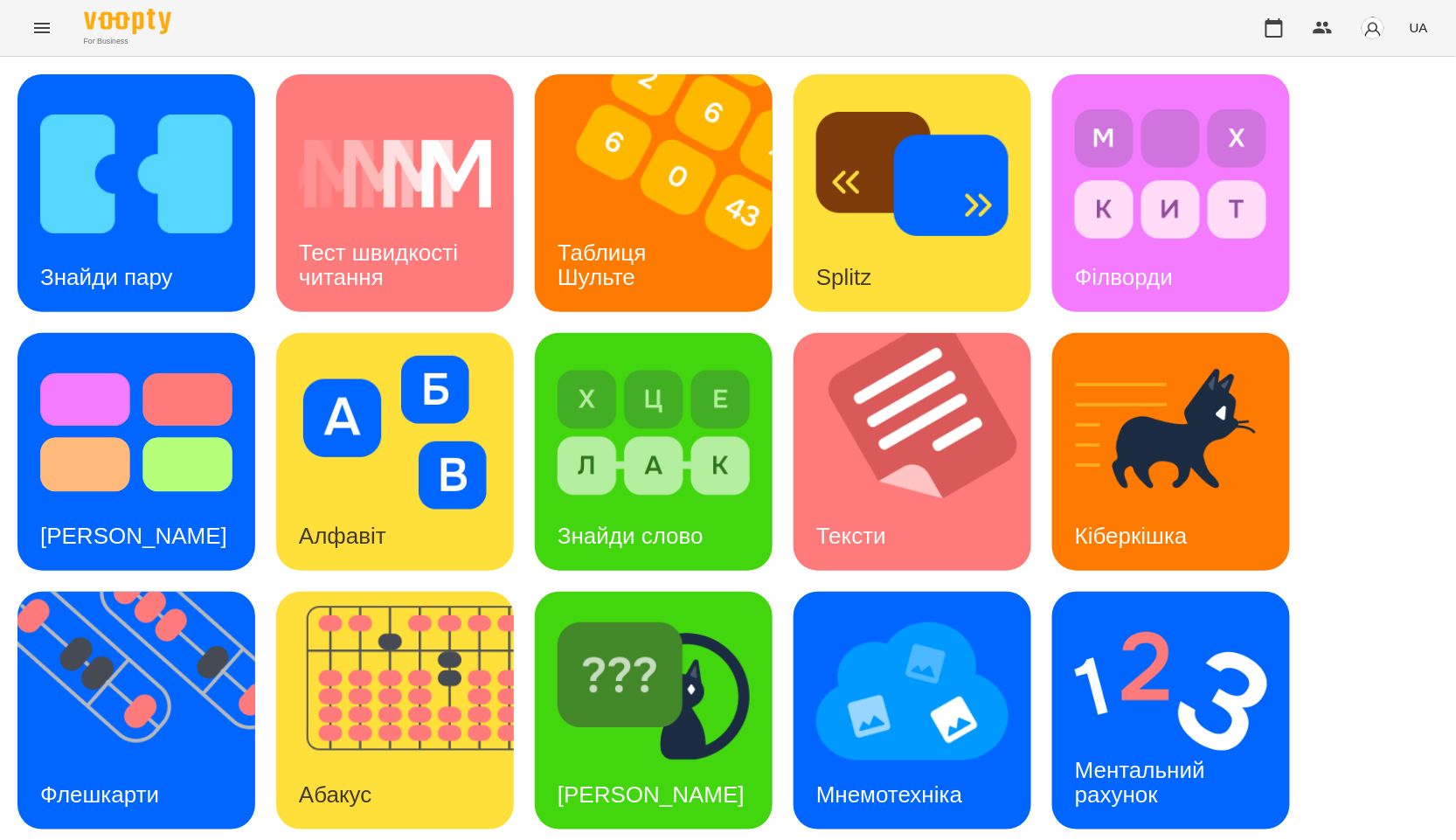
scroll to position [265, 0]
click at [1288, 26] on button "button" at bounding box center [1274, 27] width 42 height 42
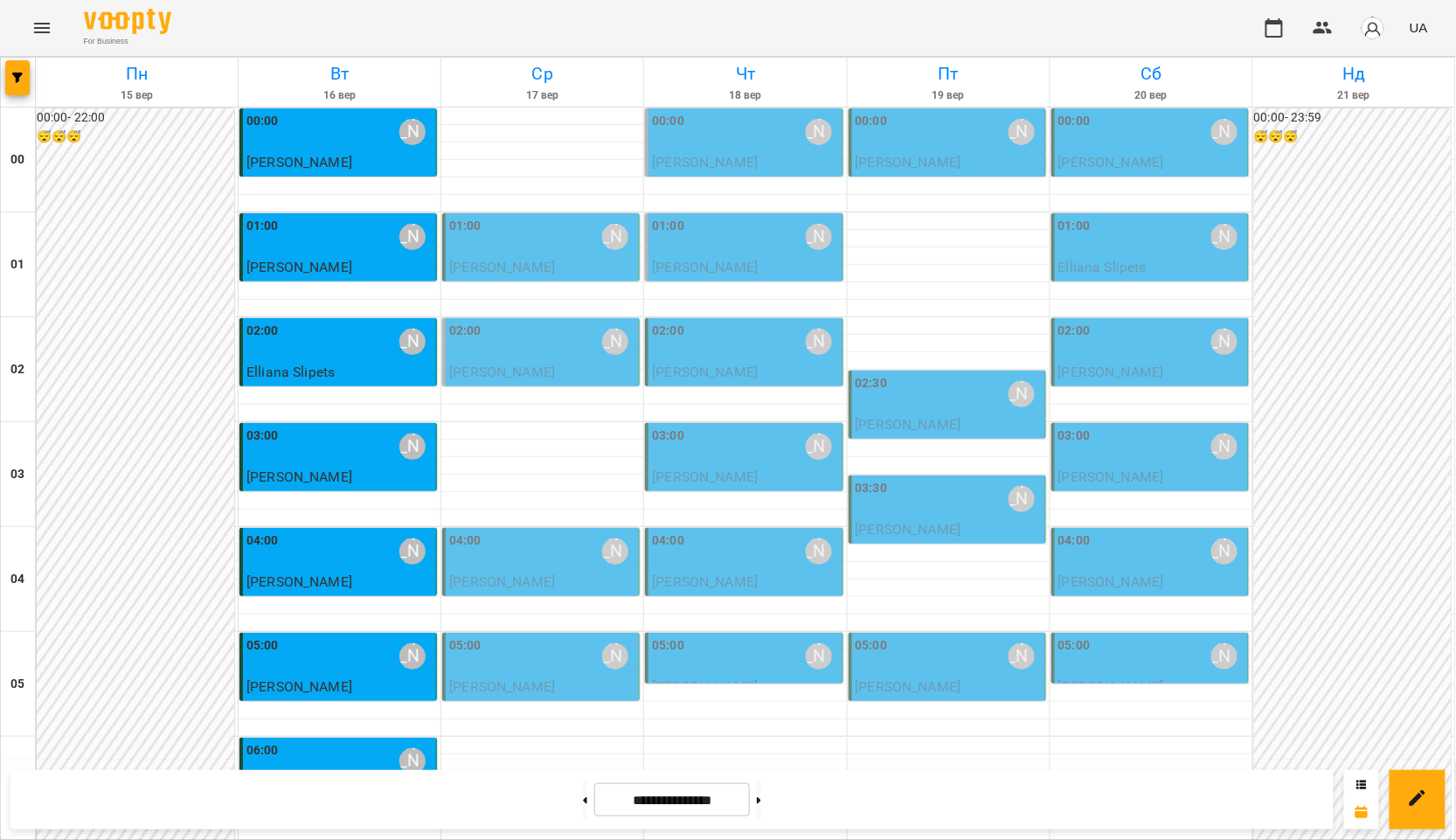
scroll to position [1862, 0]
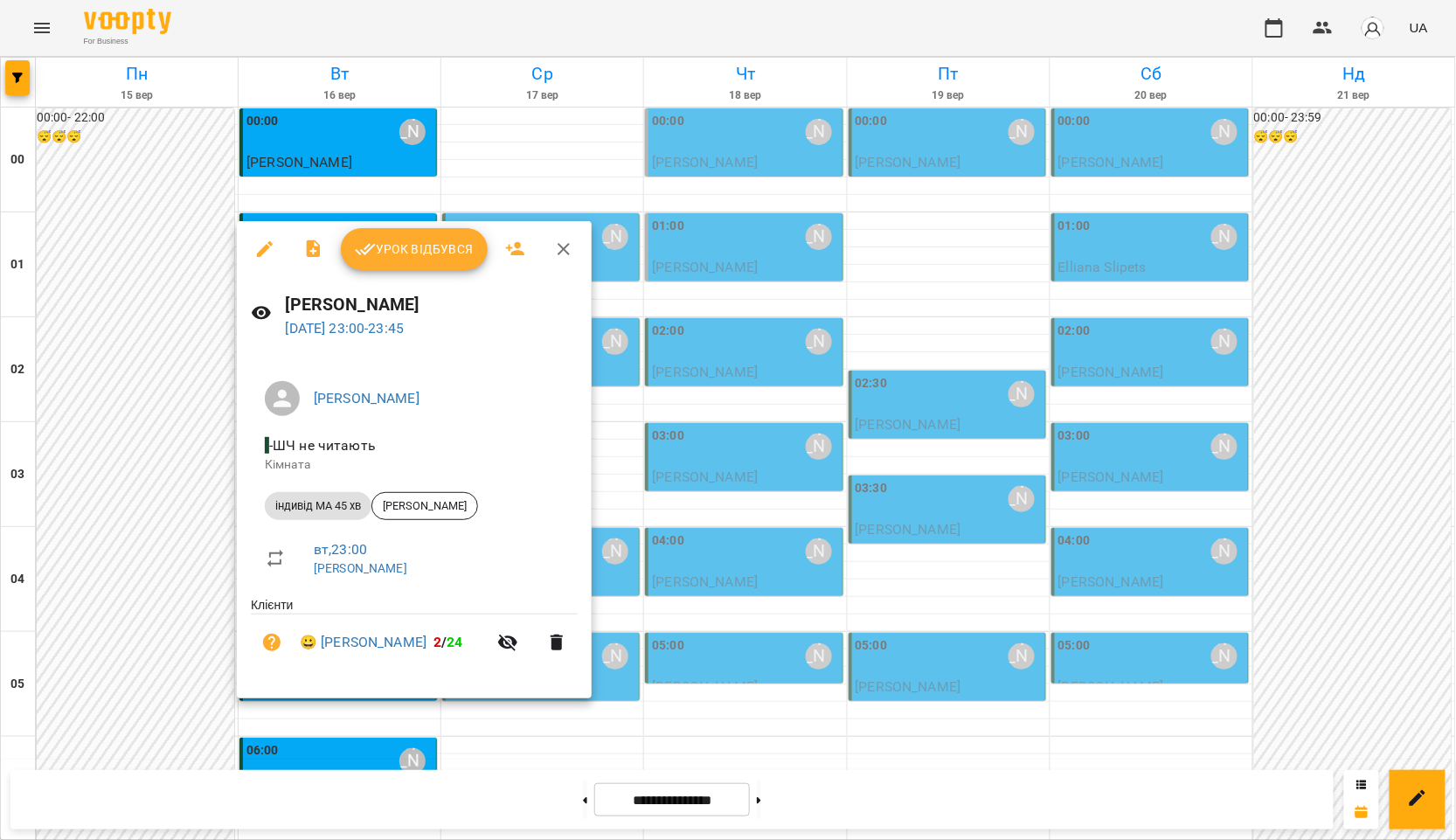
drag, startPoint x: 755, startPoint y: 346, endPoint x: 742, endPoint y: 330, distance: 20.6
click at [755, 346] on div at bounding box center [728, 420] width 1456 height 840
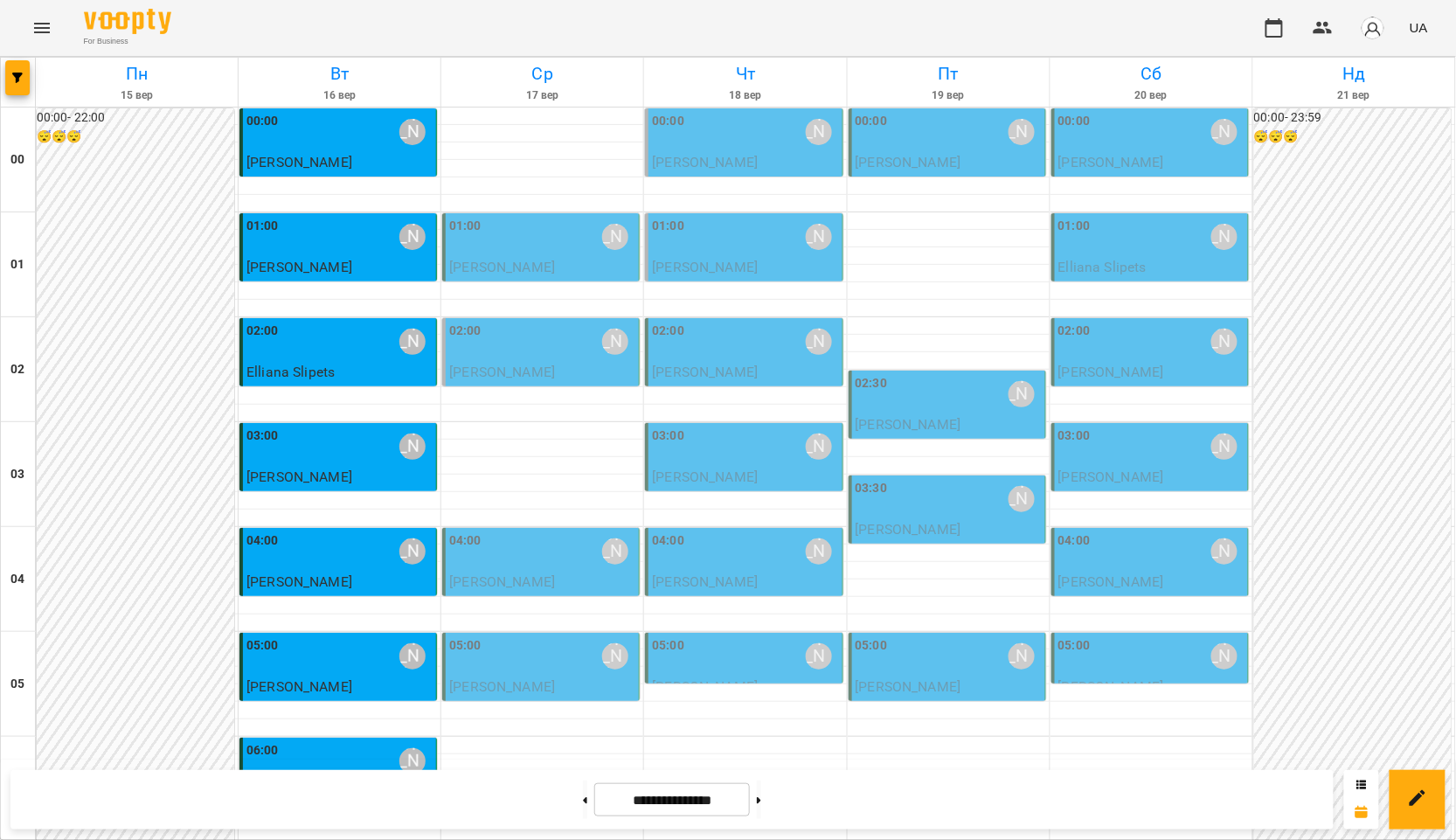
click at [49, 29] on icon "Menu" at bounding box center [42, 28] width 21 height 21
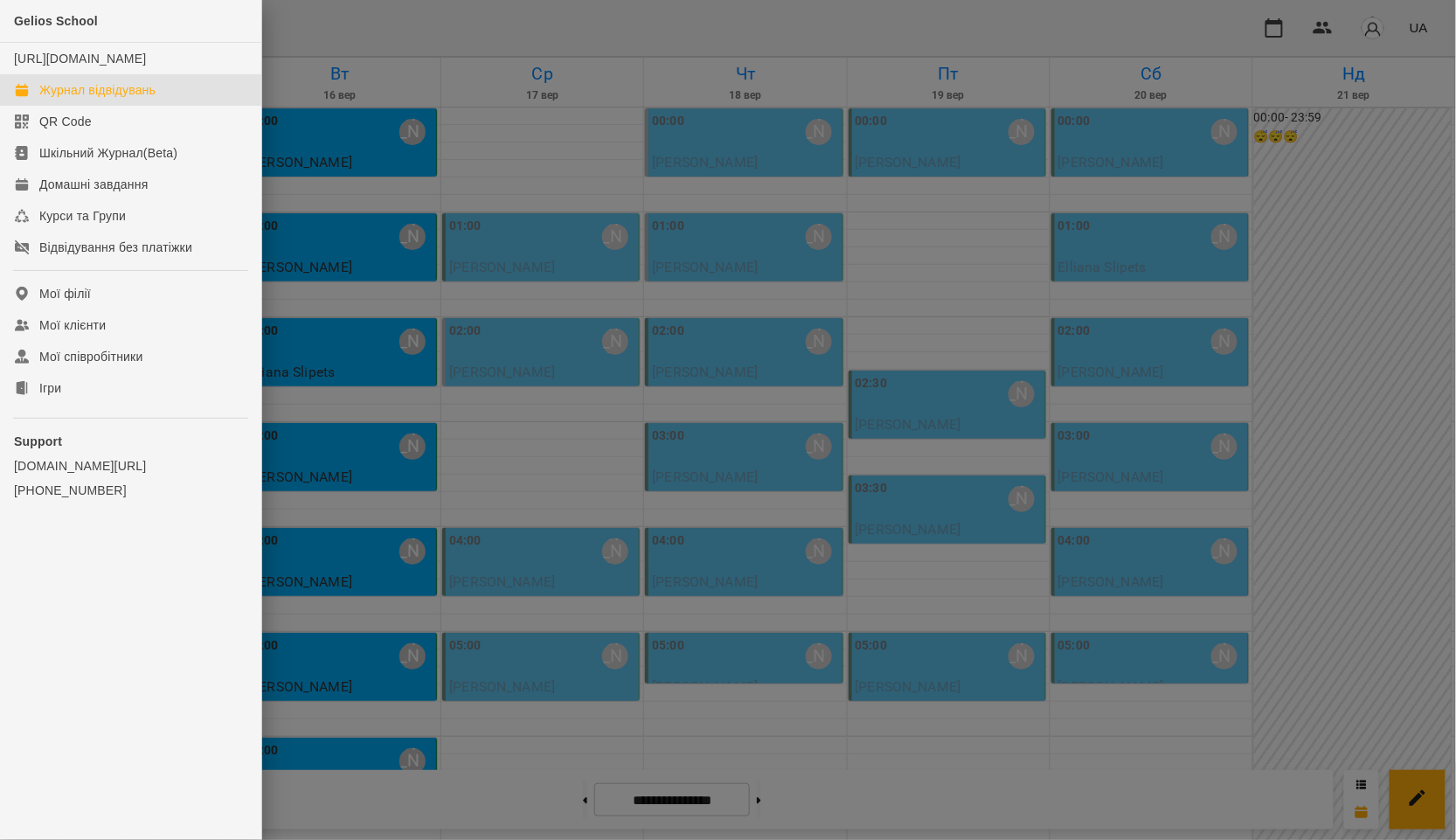
click at [404, 309] on div at bounding box center [728, 420] width 1456 height 840
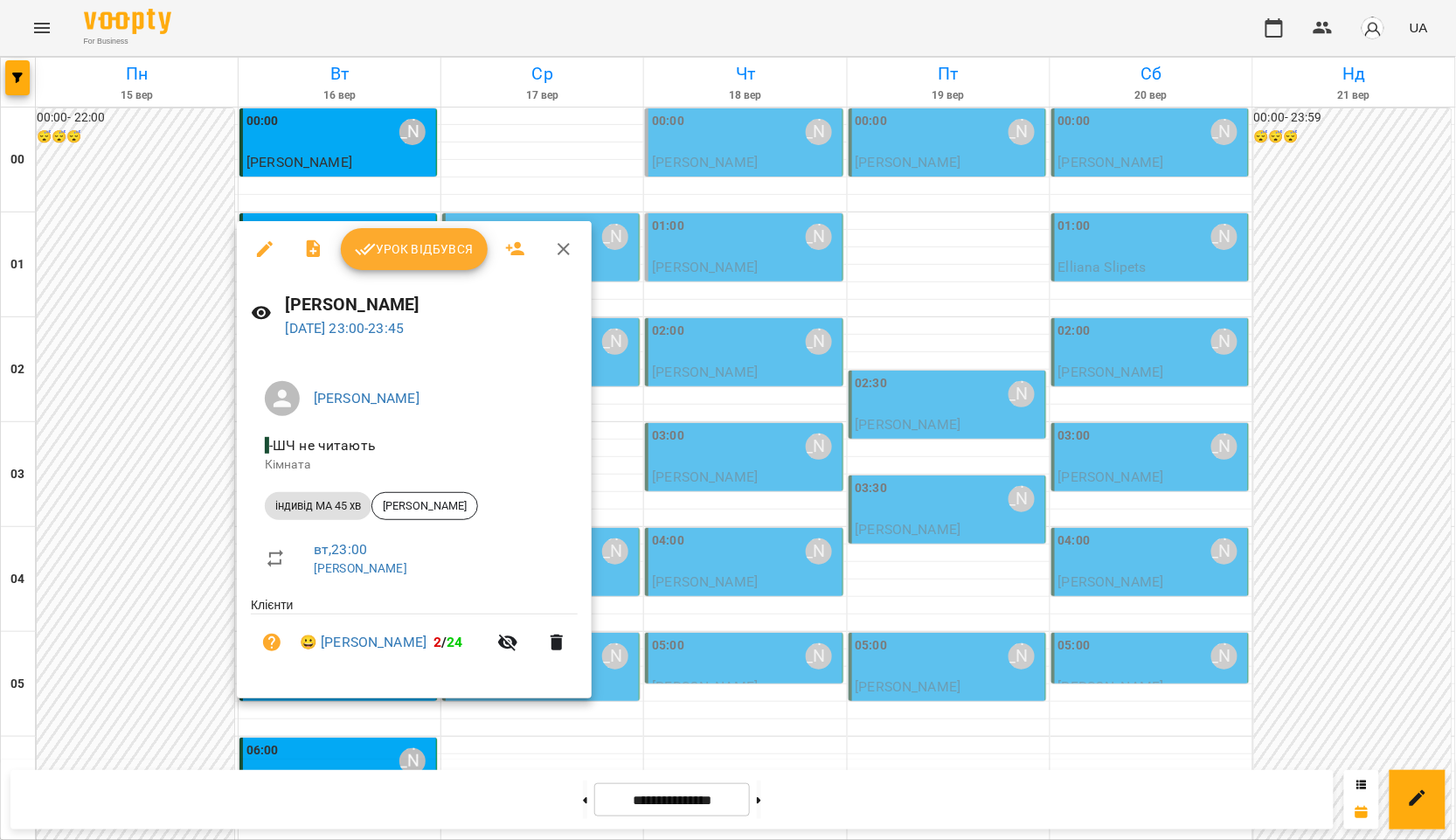
drag, startPoint x: 155, startPoint y: 404, endPoint x: 295, endPoint y: 1, distance: 426.6
click at [155, 404] on div at bounding box center [728, 420] width 1456 height 840
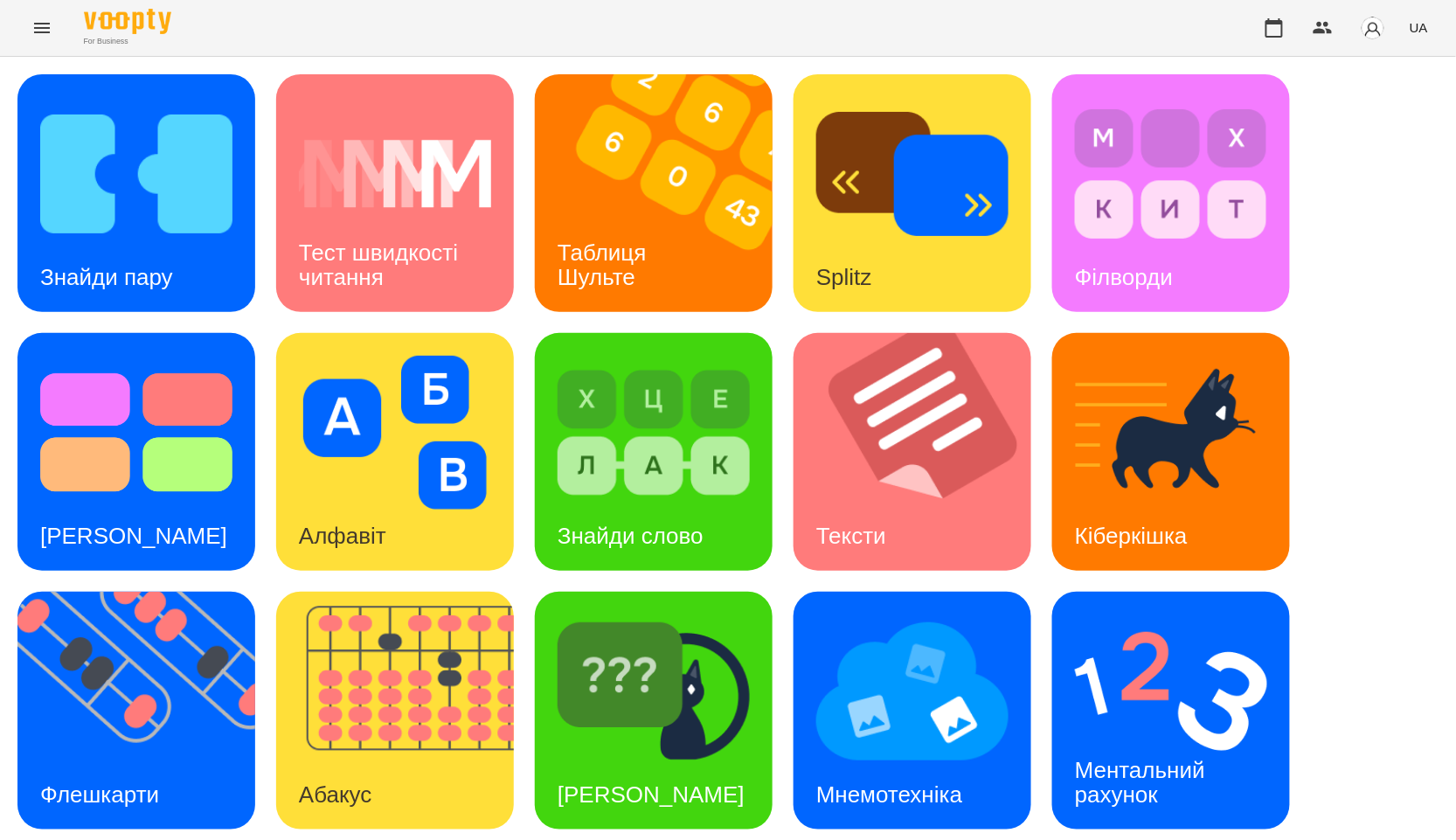
scroll to position [265, 0]
click at [439, 592] on img at bounding box center [406, 711] width 260 height 238
